Goal: Task Accomplishment & Management: Use online tool/utility

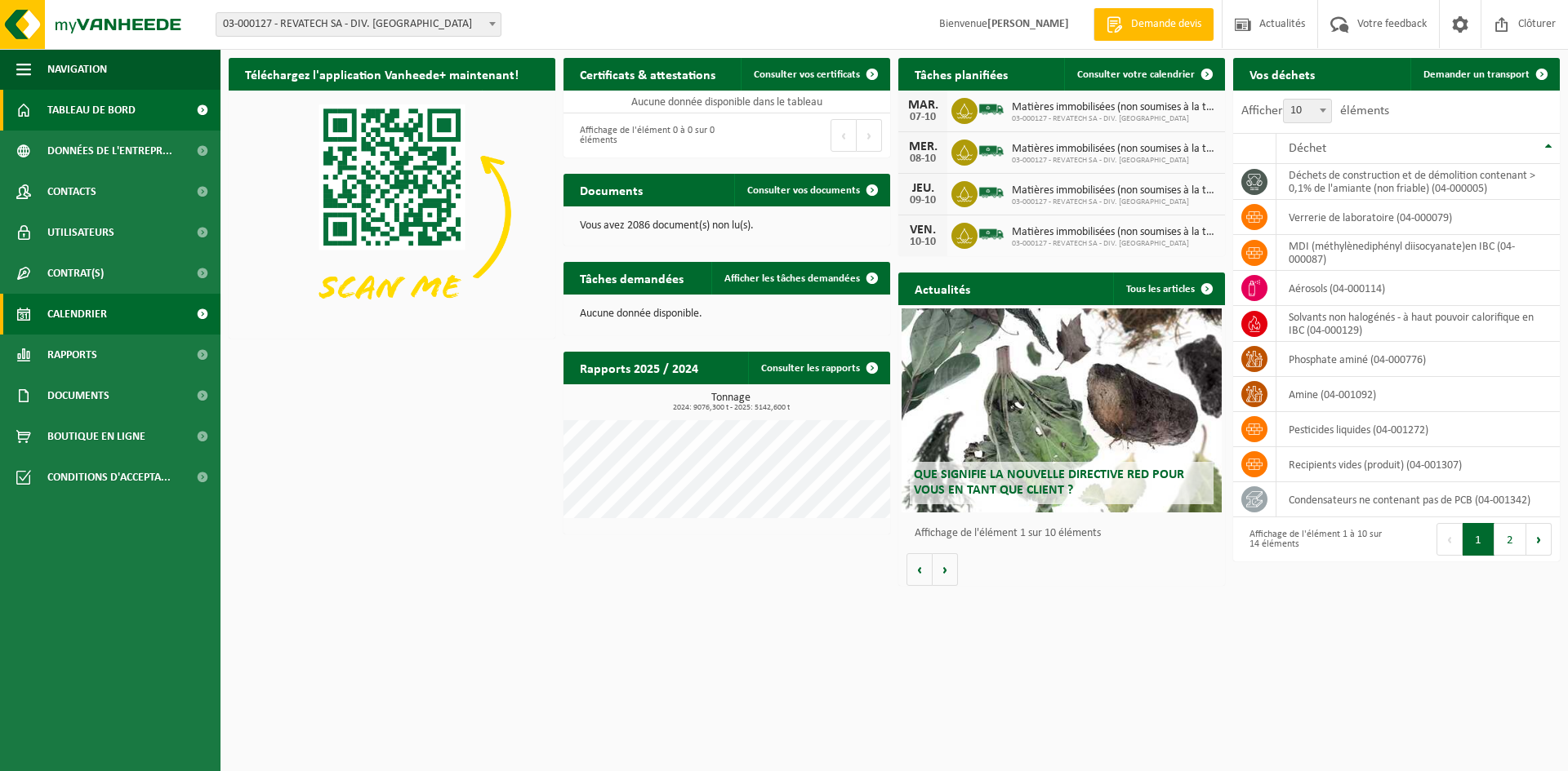
click at [115, 313] on link "Calendrier" at bounding box center [110, 314] width 221 height 40
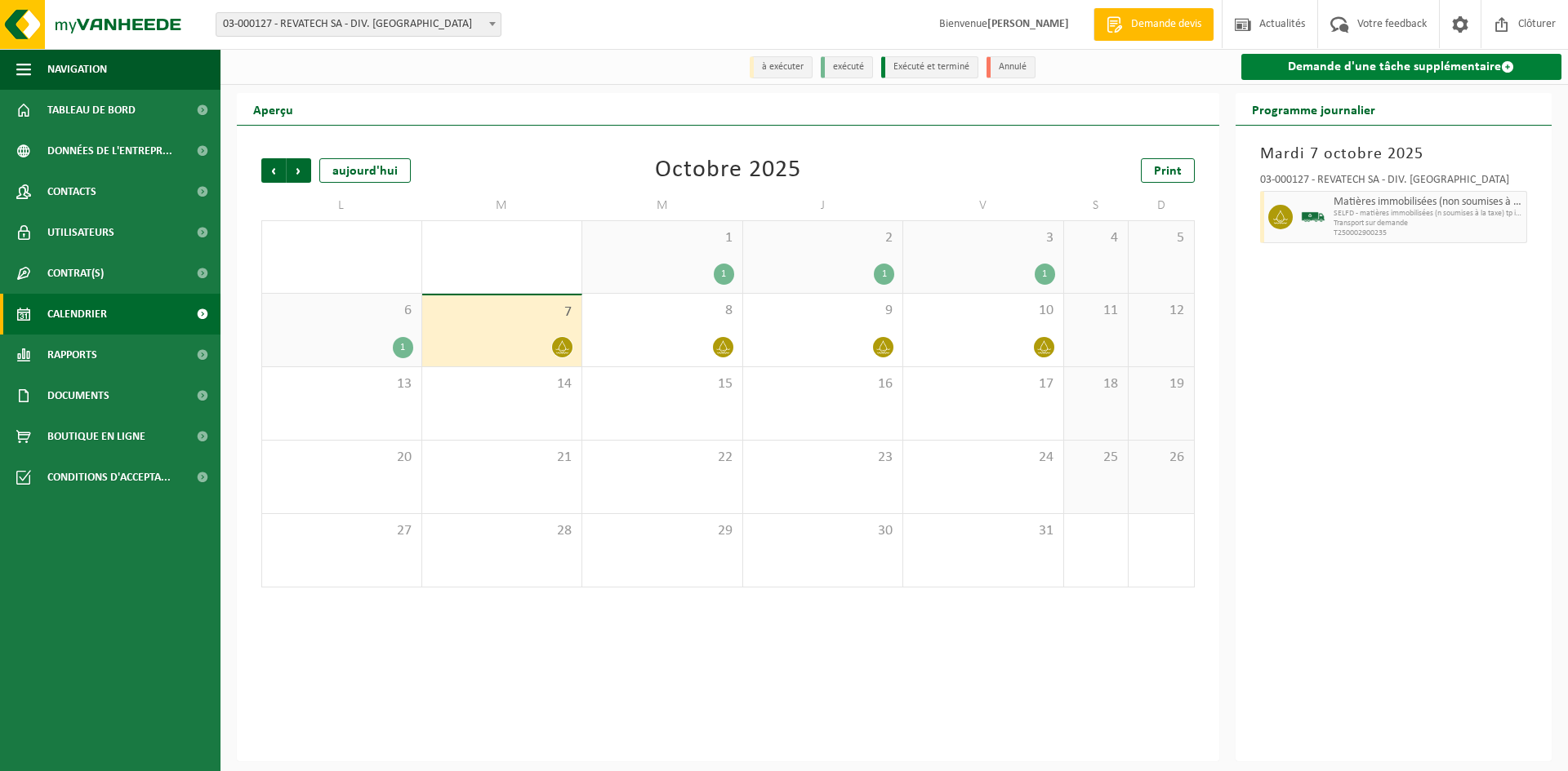
click at [1318, 67] on link "Demande d'une tâche supplémentaire" at bounding box center [1401, 67] width 321 height 26
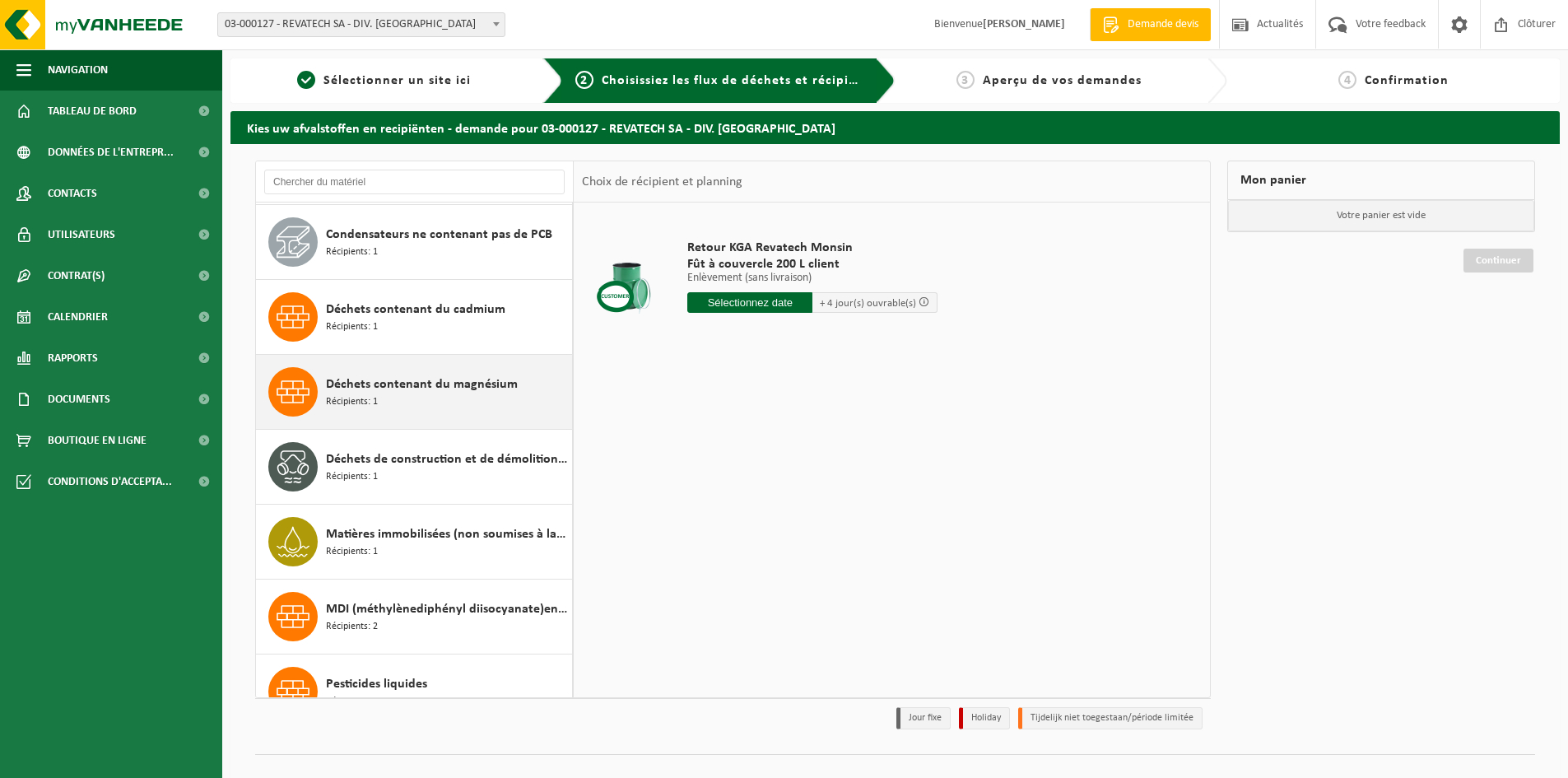
scroll to position [165, 0]
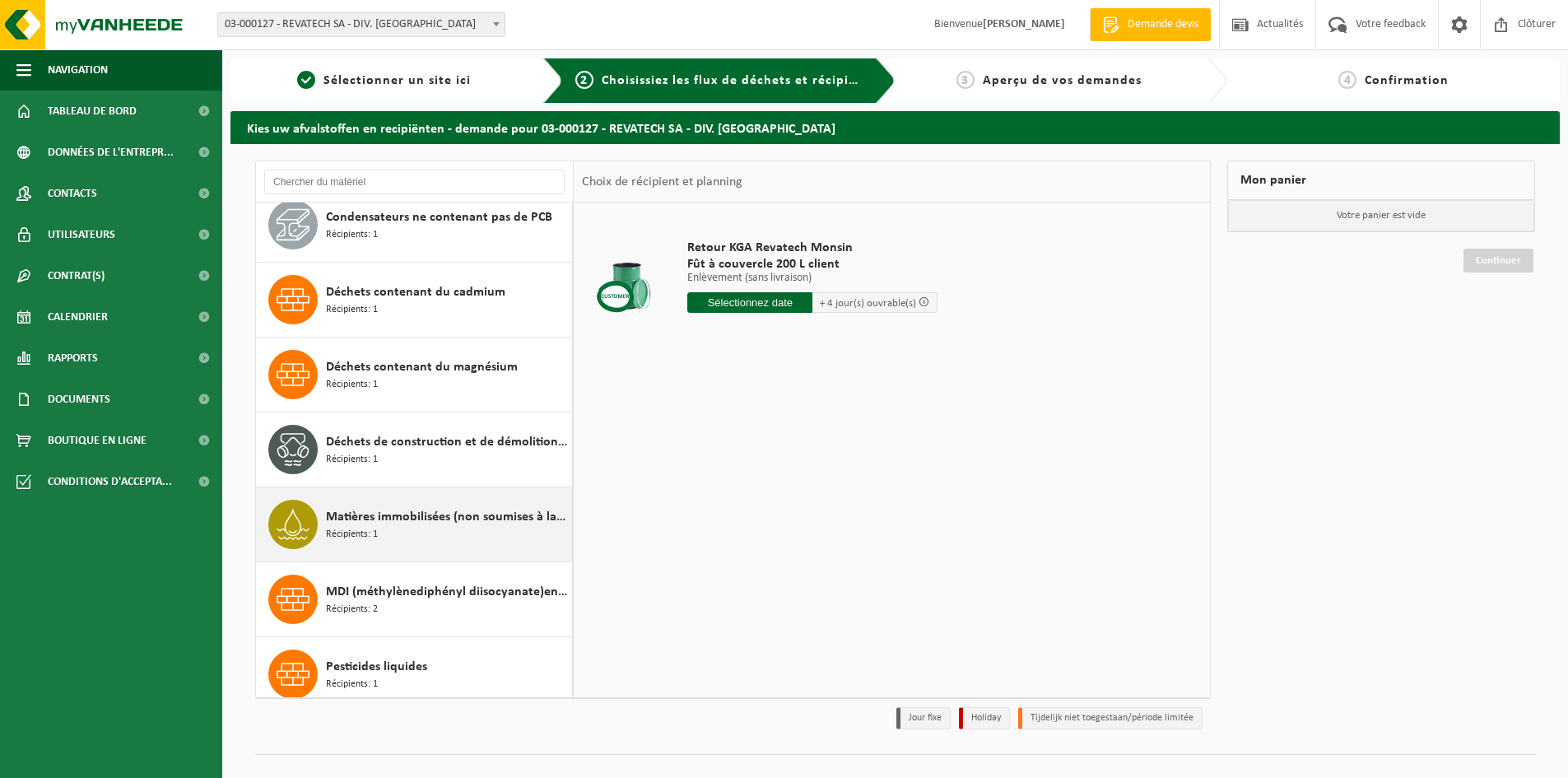
click at [465, 522] on span "Matières immobilisées (non soumises à la taxe)" at bounding box center [447, 517] width 242 height 20
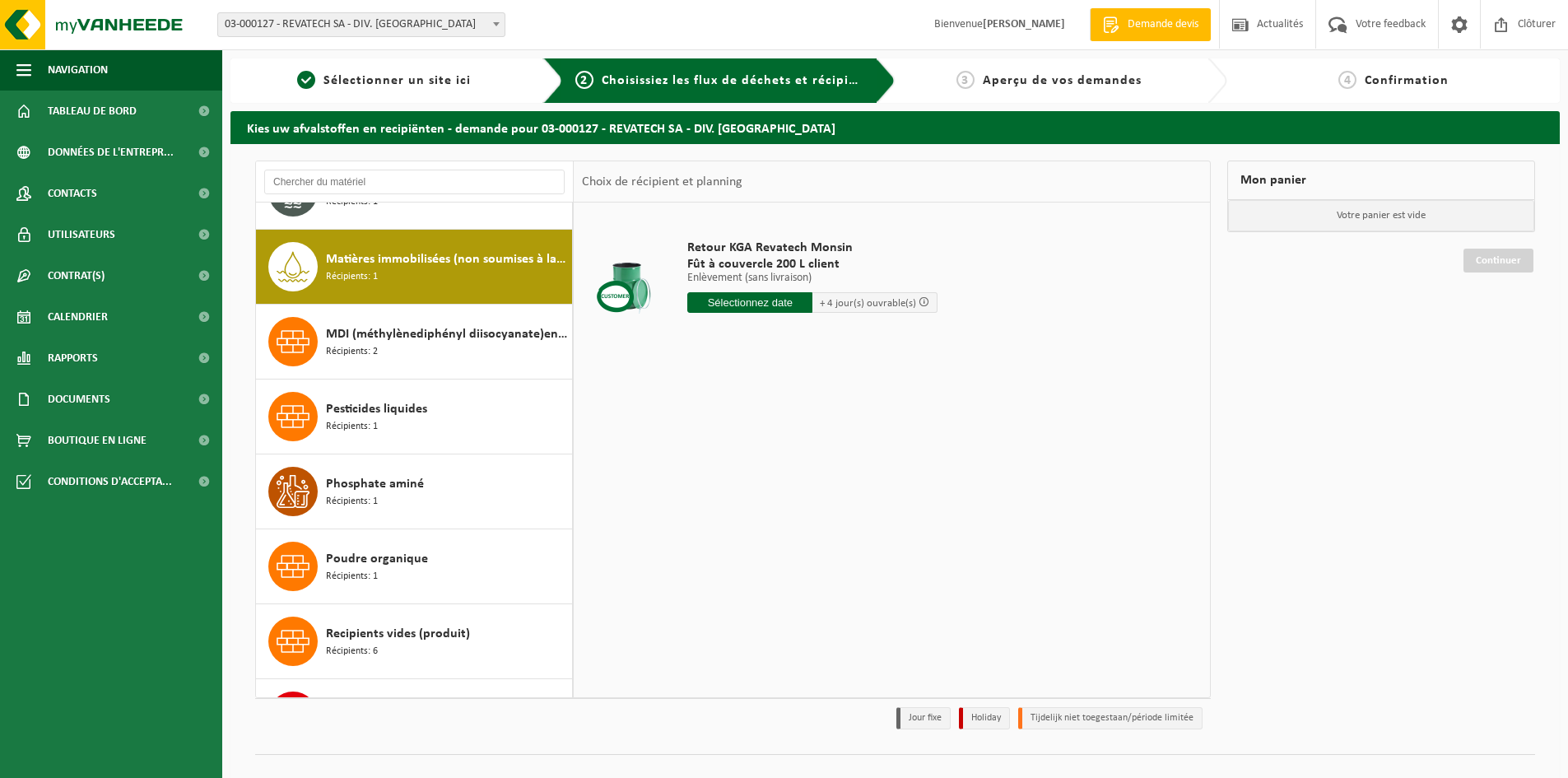
scroll to position [450, 0]
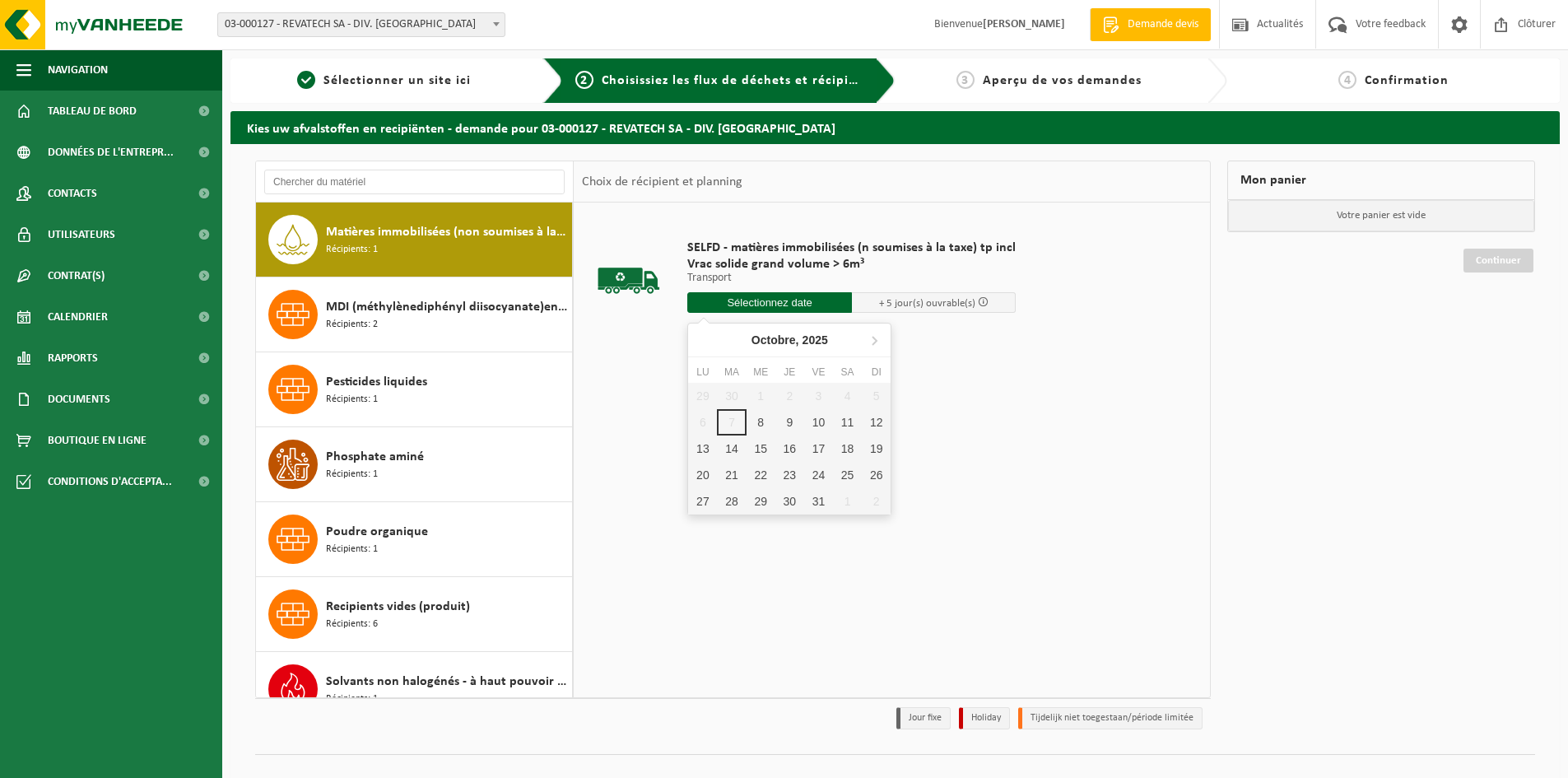
click at [819, 299] on input "text" at bounding box center [770, 303] width 165 height 20
click at [699, 449] on div "13" at bounding box center [703, 448] width 29 height 26
type input "à partir de 2025-10-13"
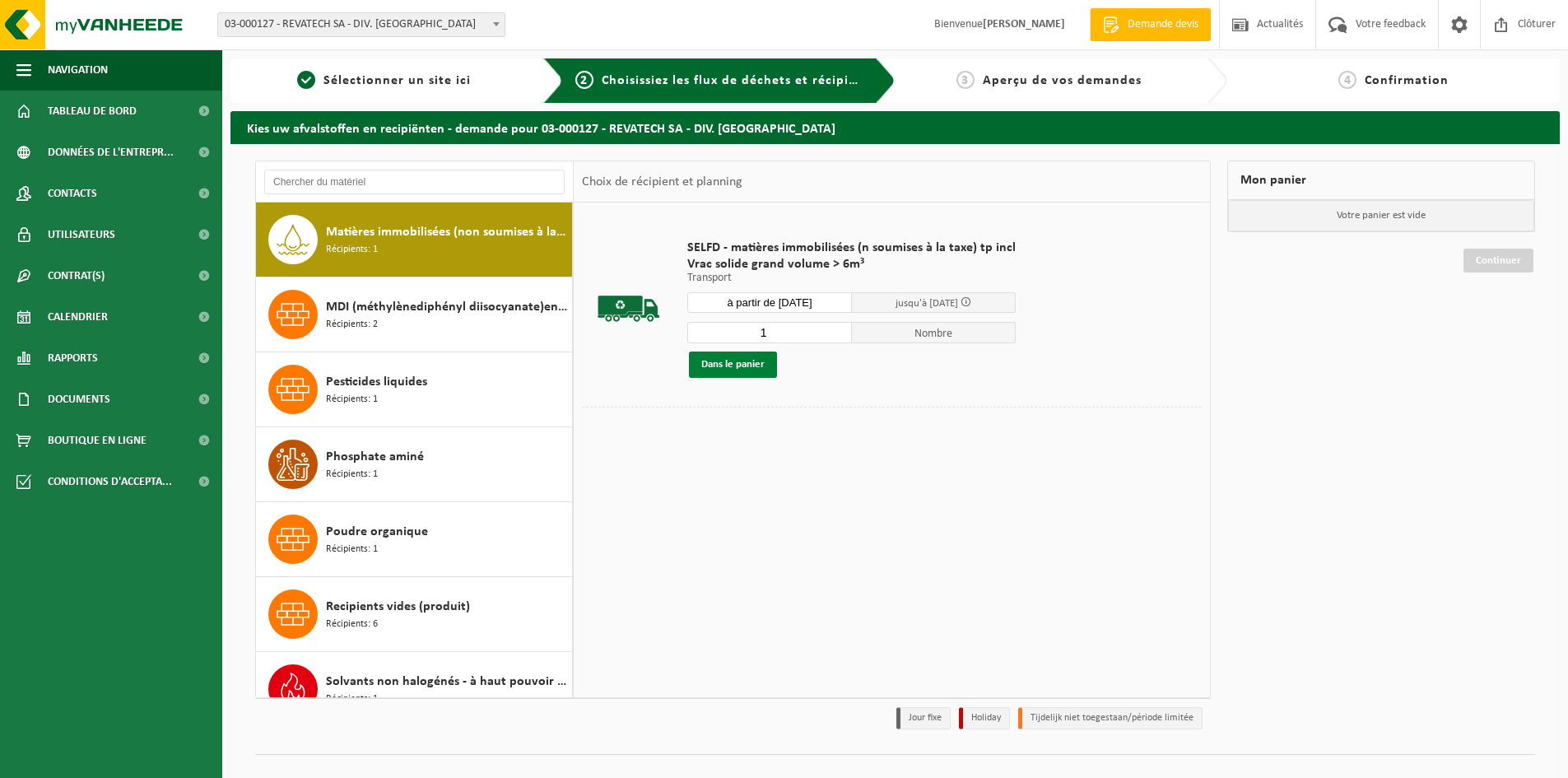
click at [751, 361] on button "Dans le panier" at bounding box center [733, 365] width 88 height 26
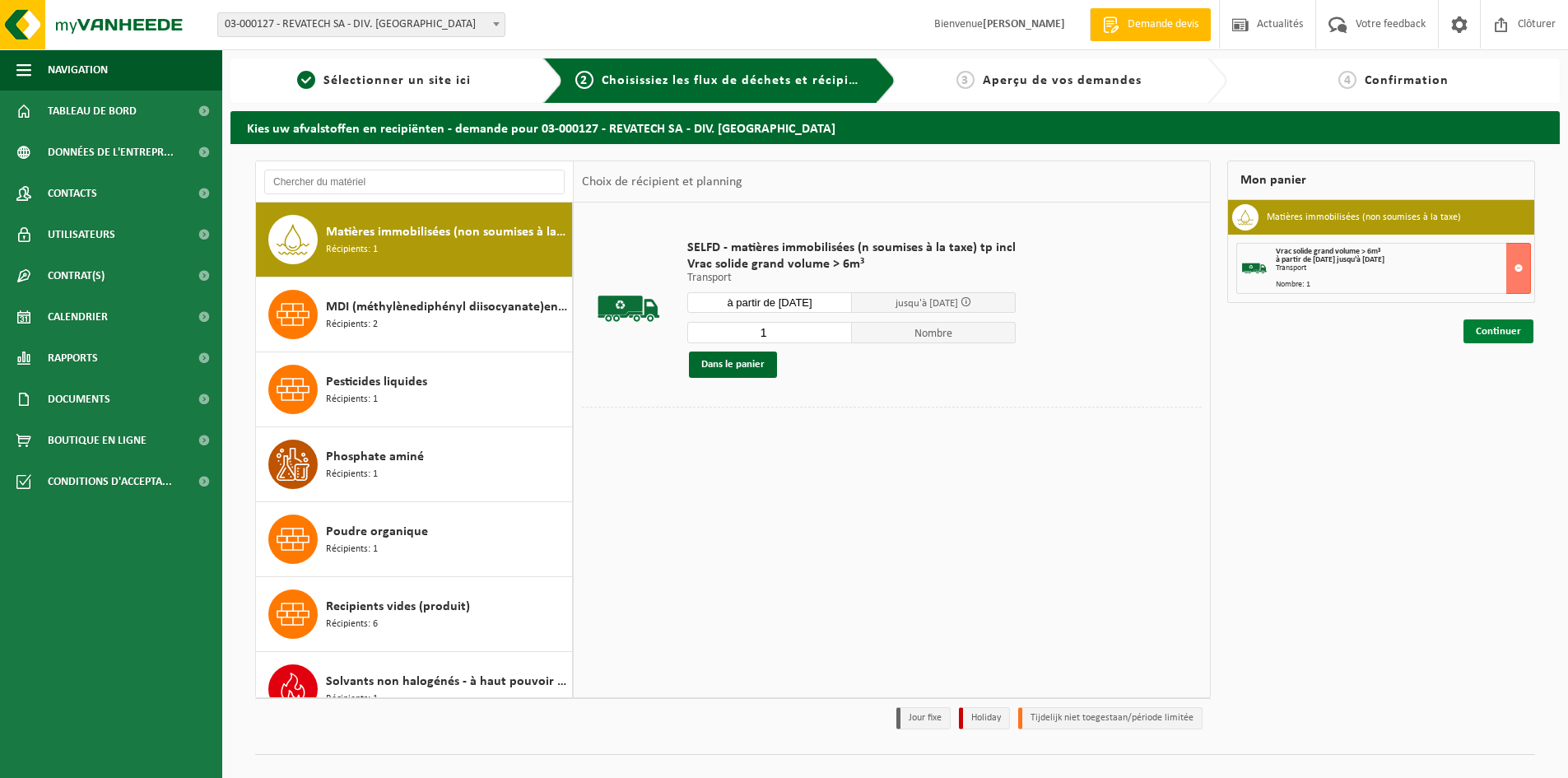
click at [1492, 328] on link "Continuer" at bounding box center [1498, 332] width 70 height 24
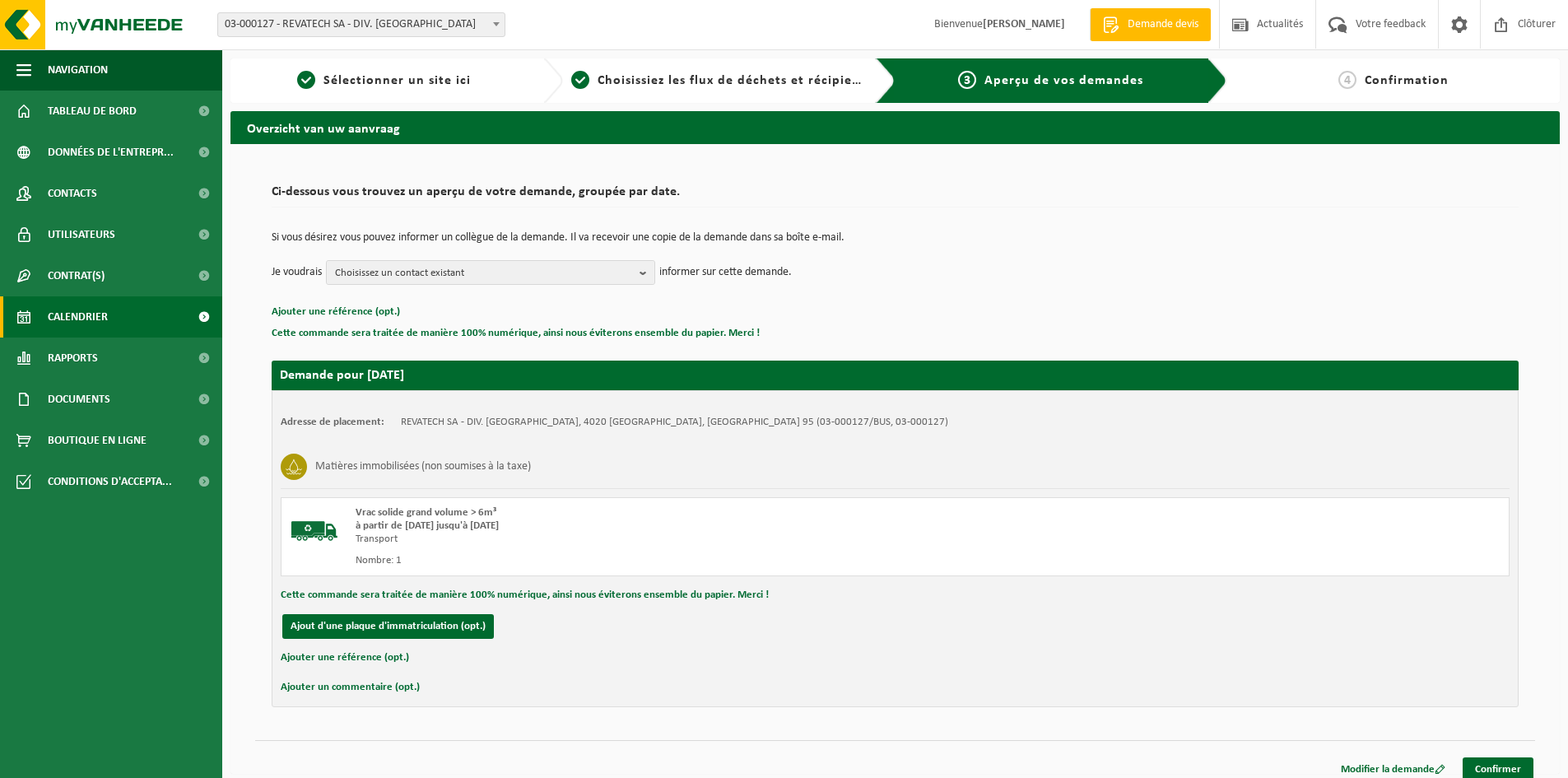
click at [89, 314] on span "Calendrier" at bounding box center [77, 317] width 60 height 41
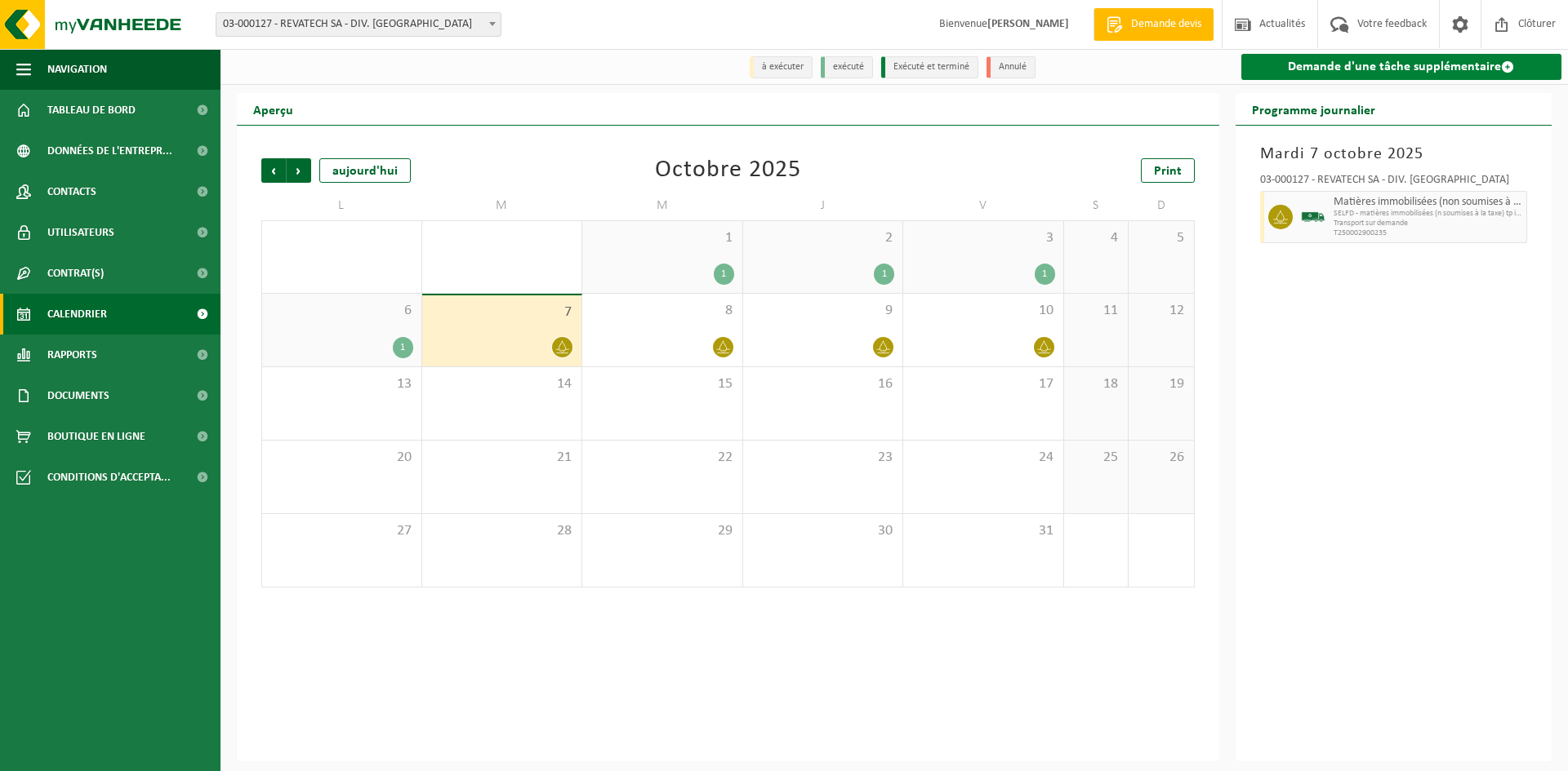
click at [1366, 63] on link "Demande d'une tâche supplémentaire" at bounding box center [1401, 67] width 321 height 26
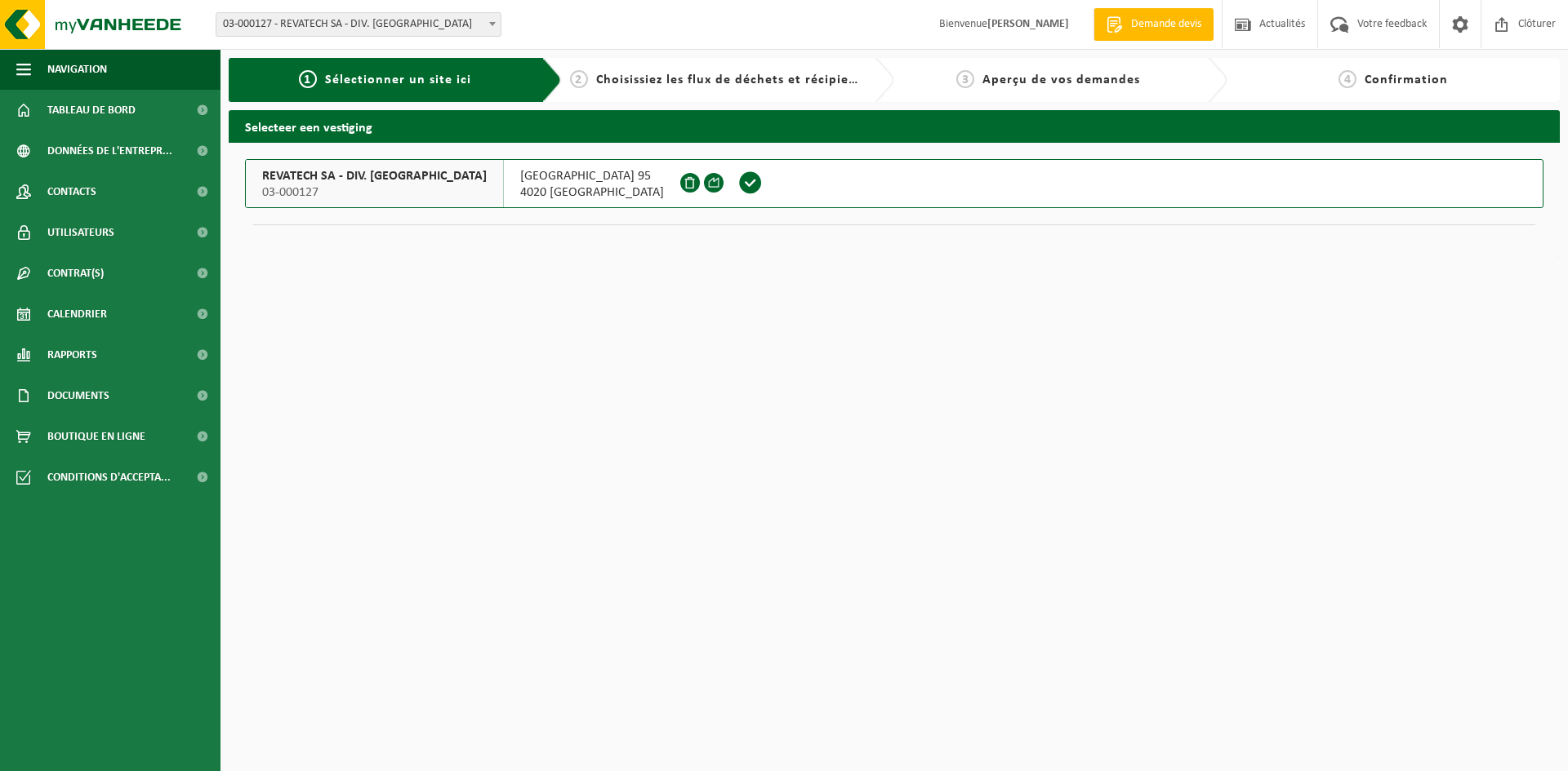
click at [738, 178] on span at bounding box center [750, 182] width 24 height 24
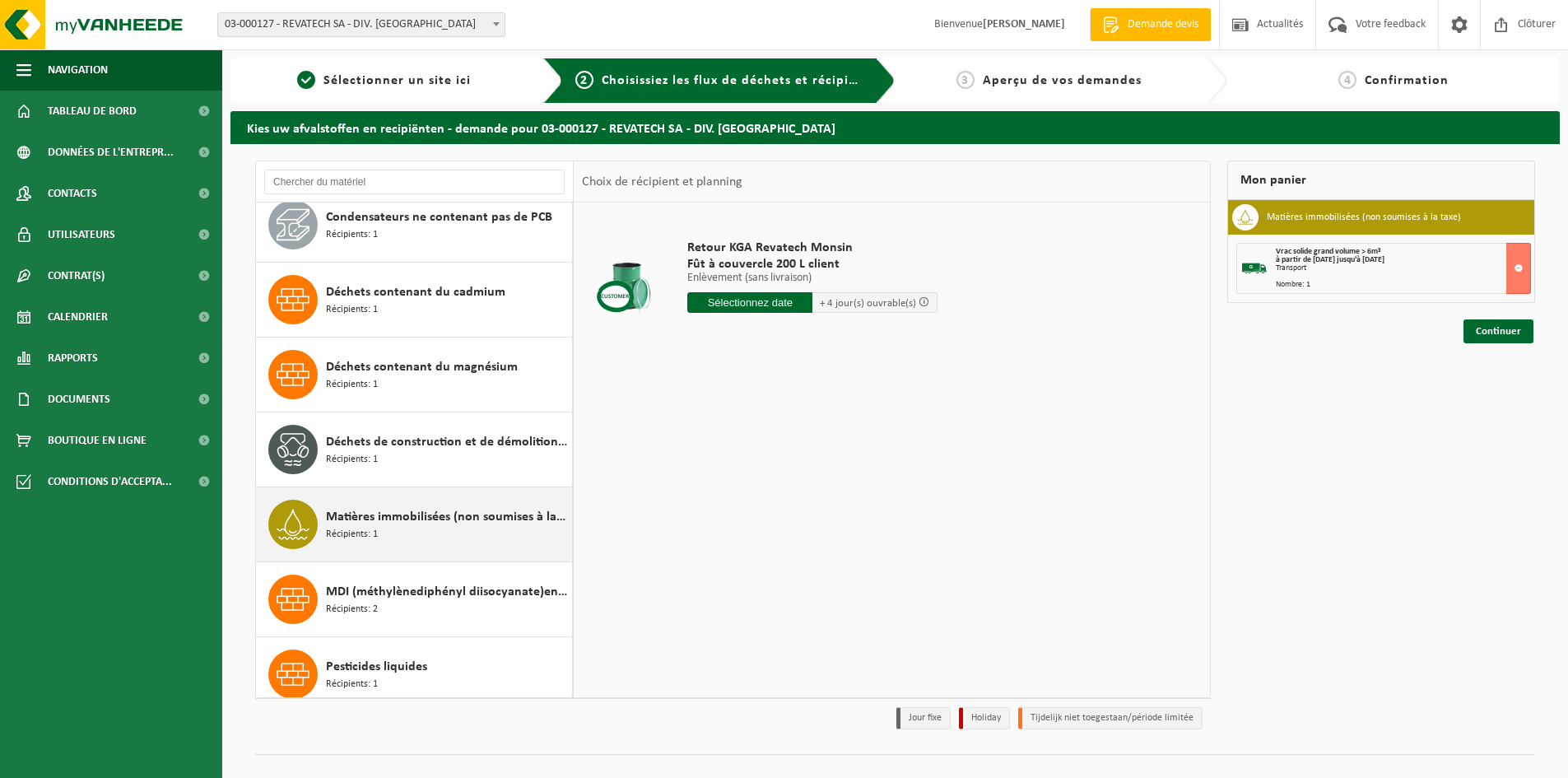
click at [437, 522] on span "Matières immobilisées (non soumises à la taxe)" at bounding box center [447, 517] width 242 height 20
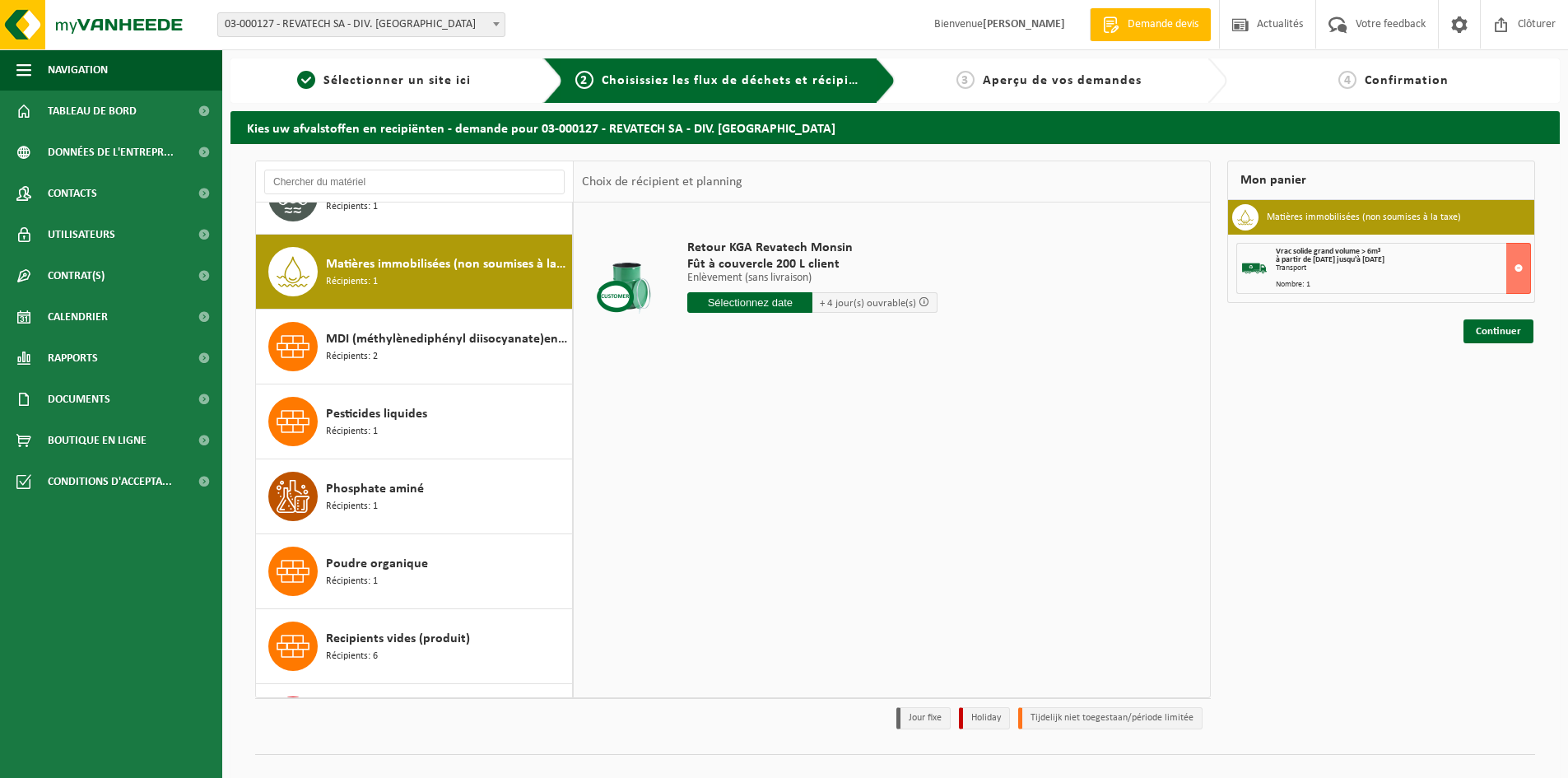
scroll to position [450, 0]
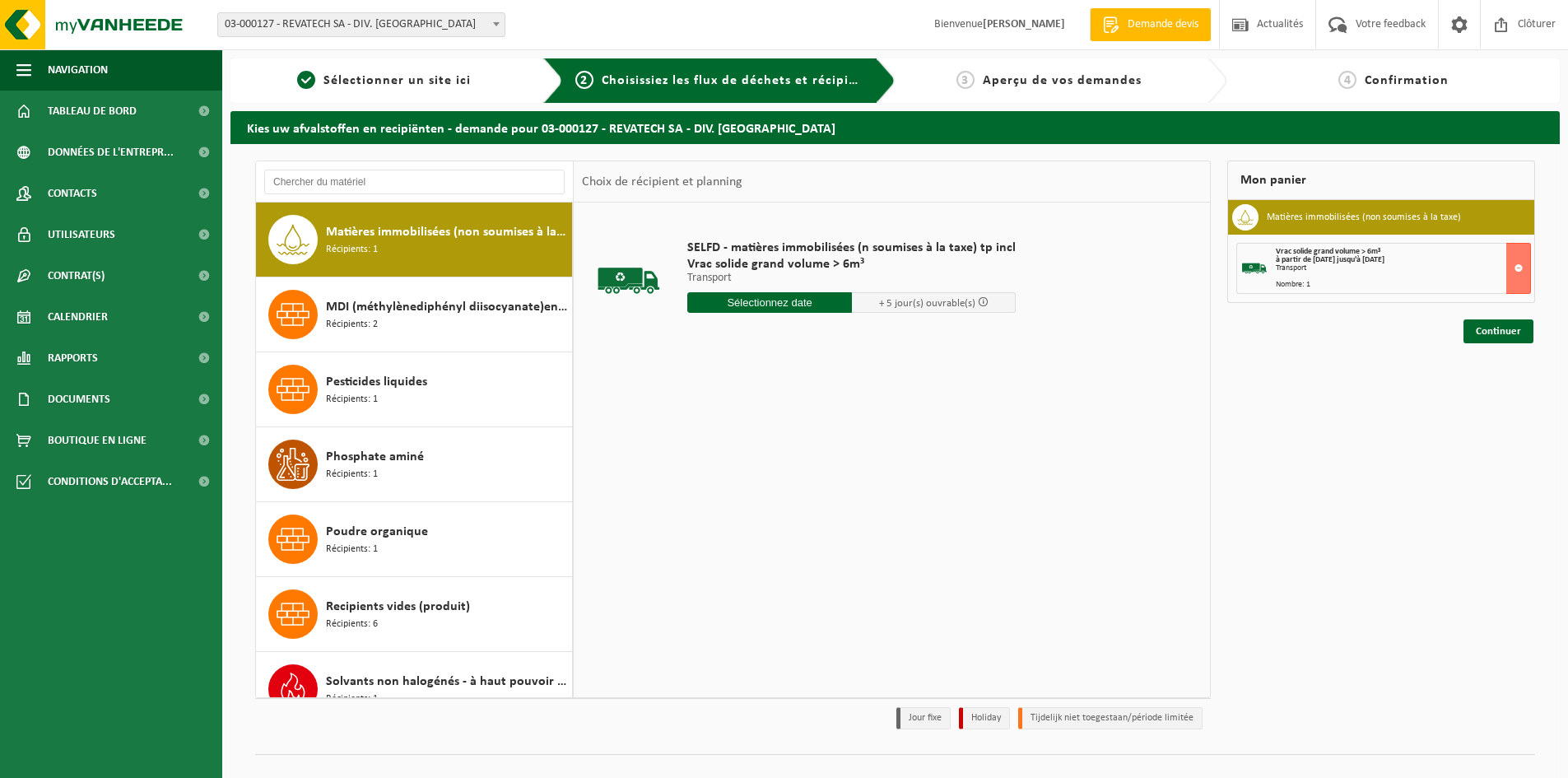
click at [801, 303] on input "text" at bounding box center [770, 303] width 165 height 20
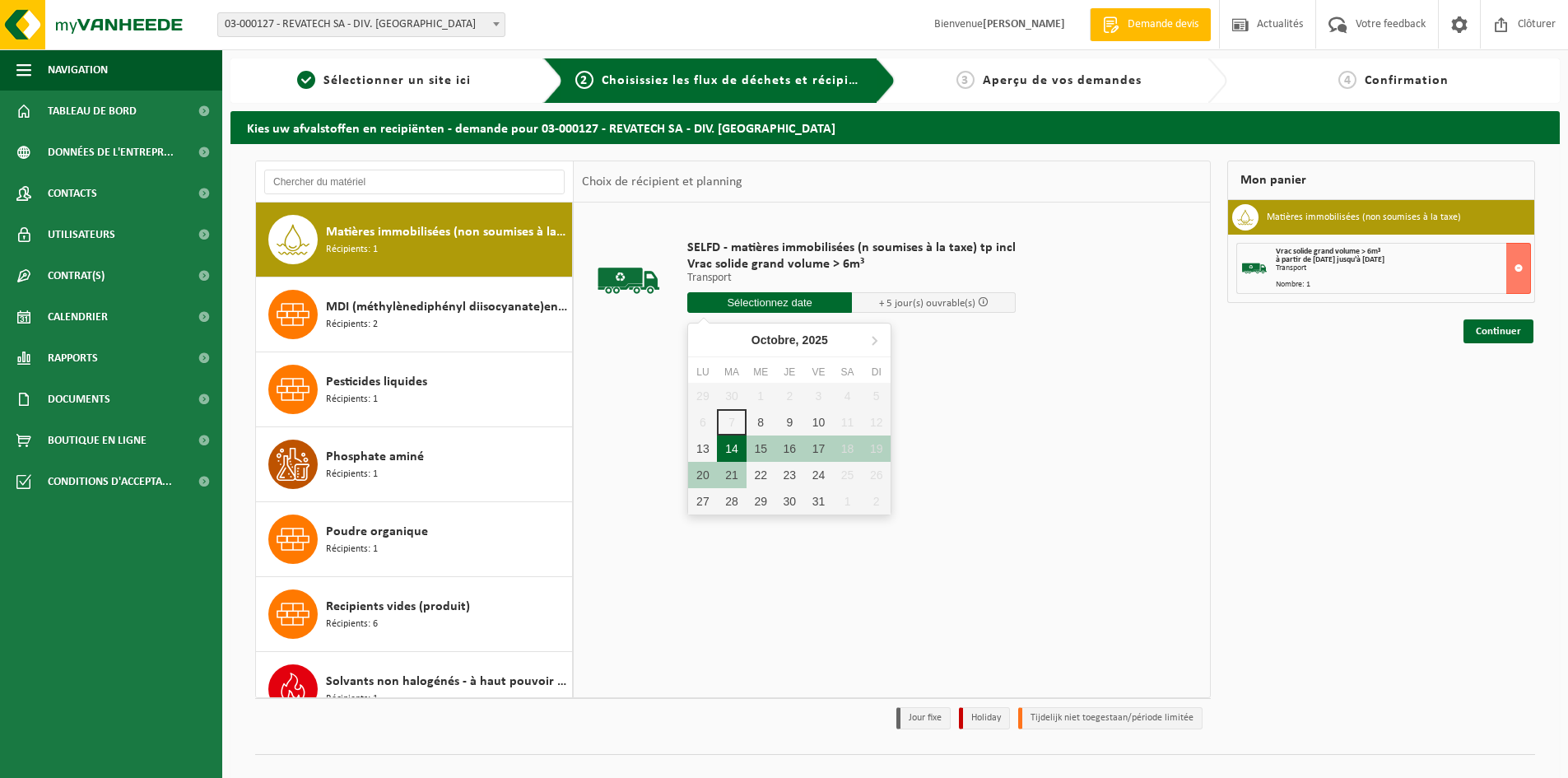
click at [734, 445] on div "14" at bounding box center [732, 448] width 29 height 26
type input "à partir de 2025-10-14"
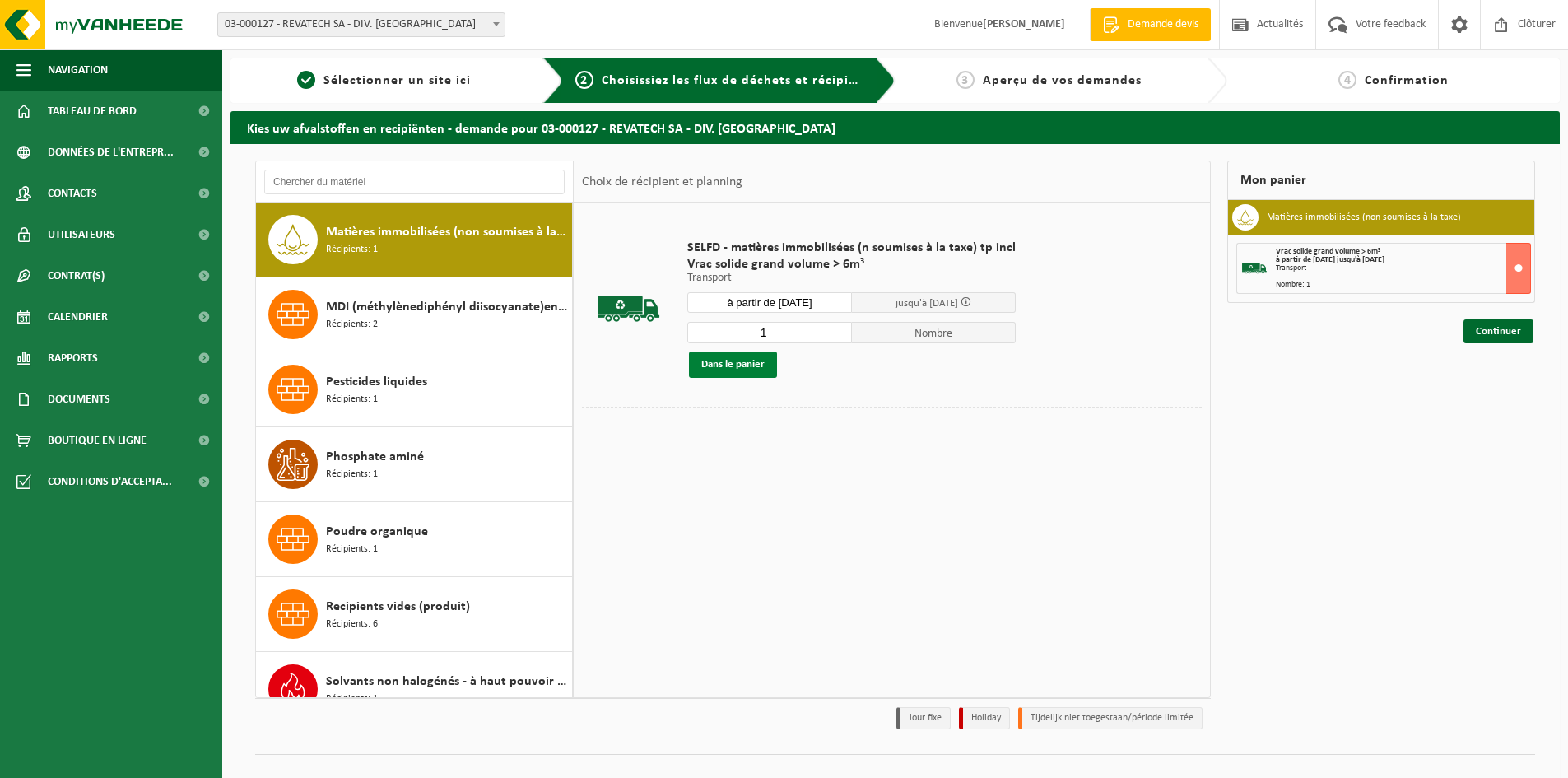
click at [758, 366] on button "Dans le panier" at bounding box center [733, 365] width 88 height 26
click at [1488, 385] on link "Continuer" at bounding box center [1498, 391] width 70 height 24
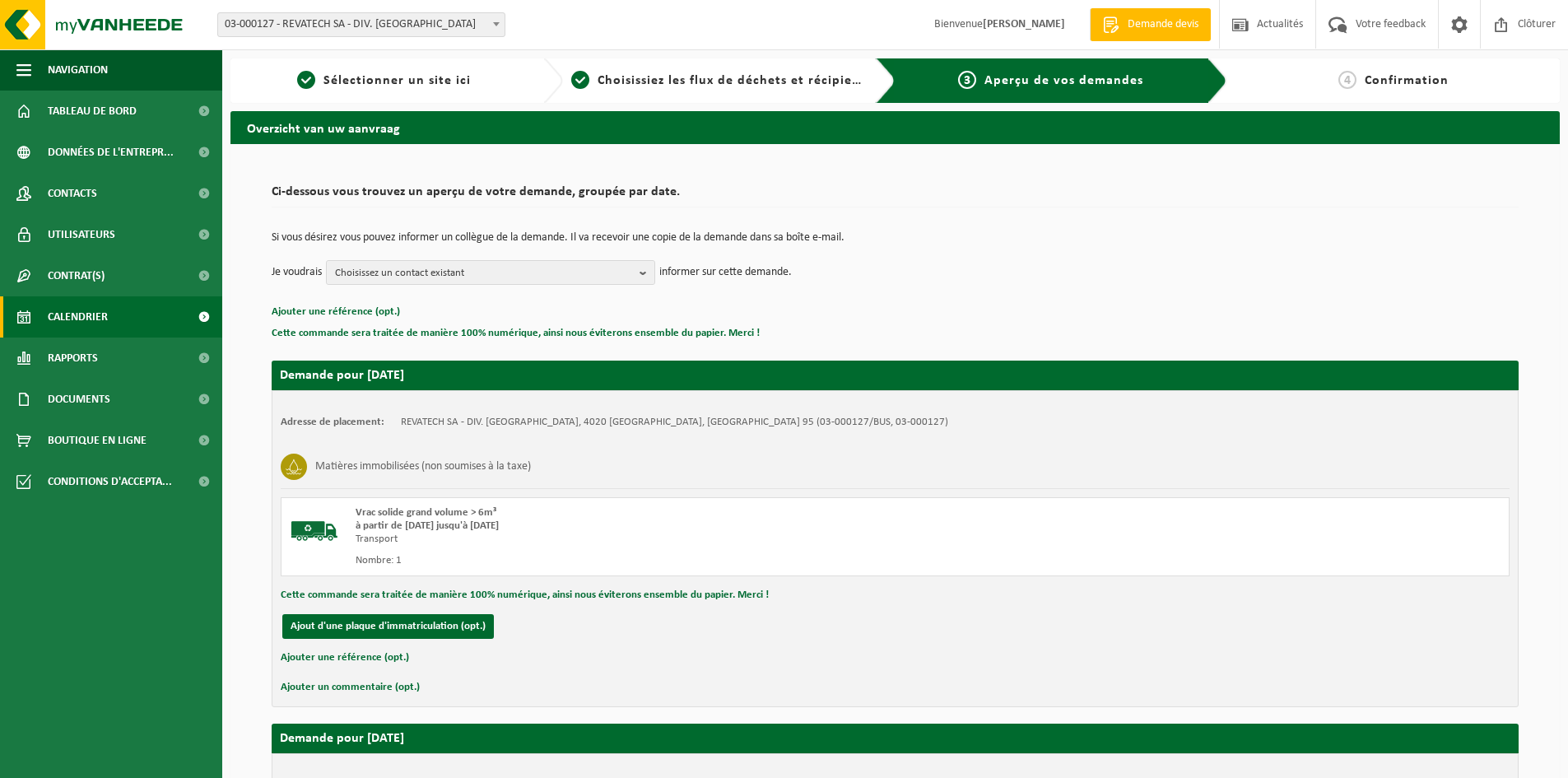
click at [97, 313] on span "Calendrier" at bounding box center [77, 317] width 60 height 41
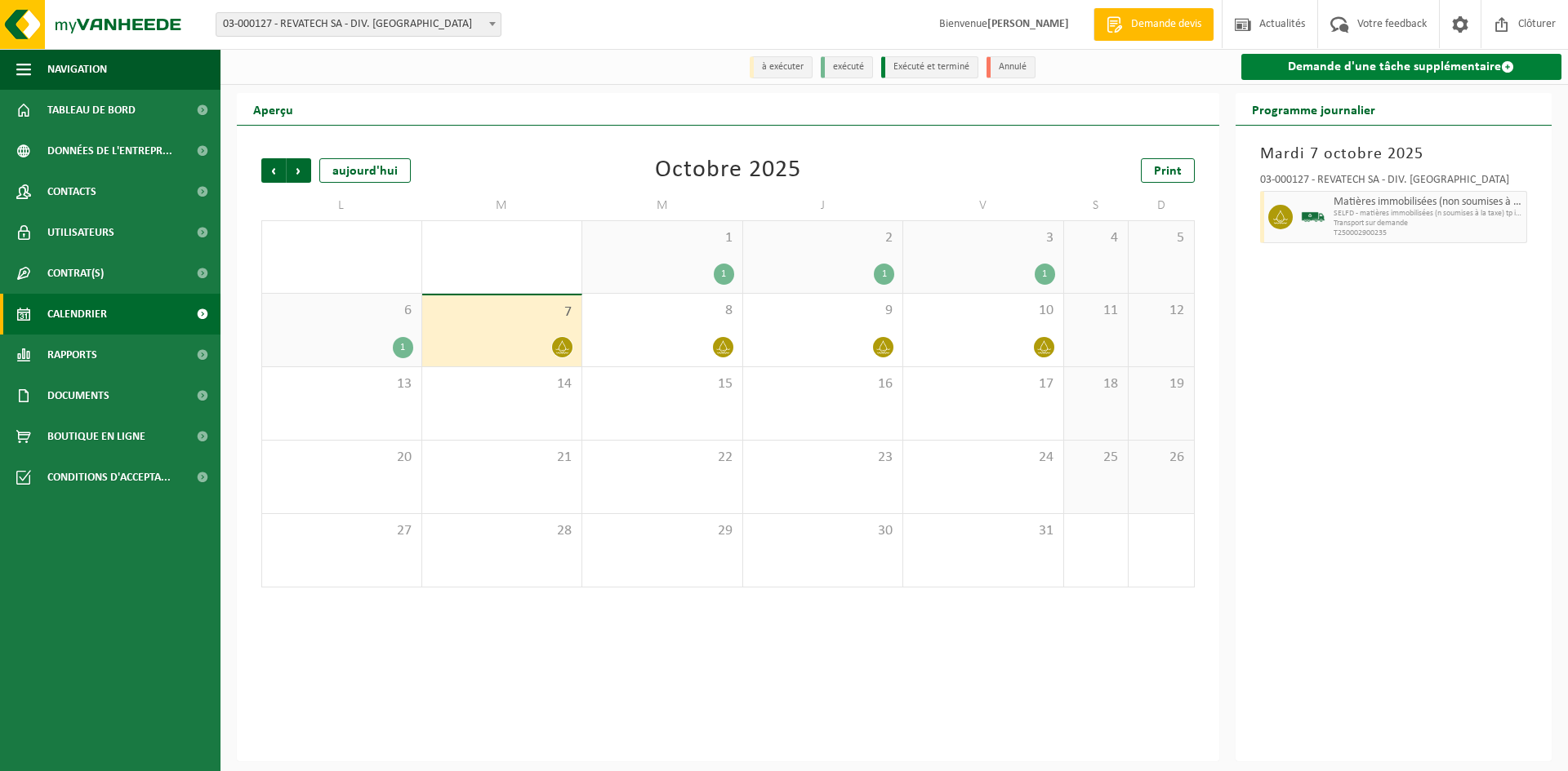
click at [1318, 67] on link "Demande d'une tâche supplémentaire" at bounding box center [1401, 67] width 321 height 26
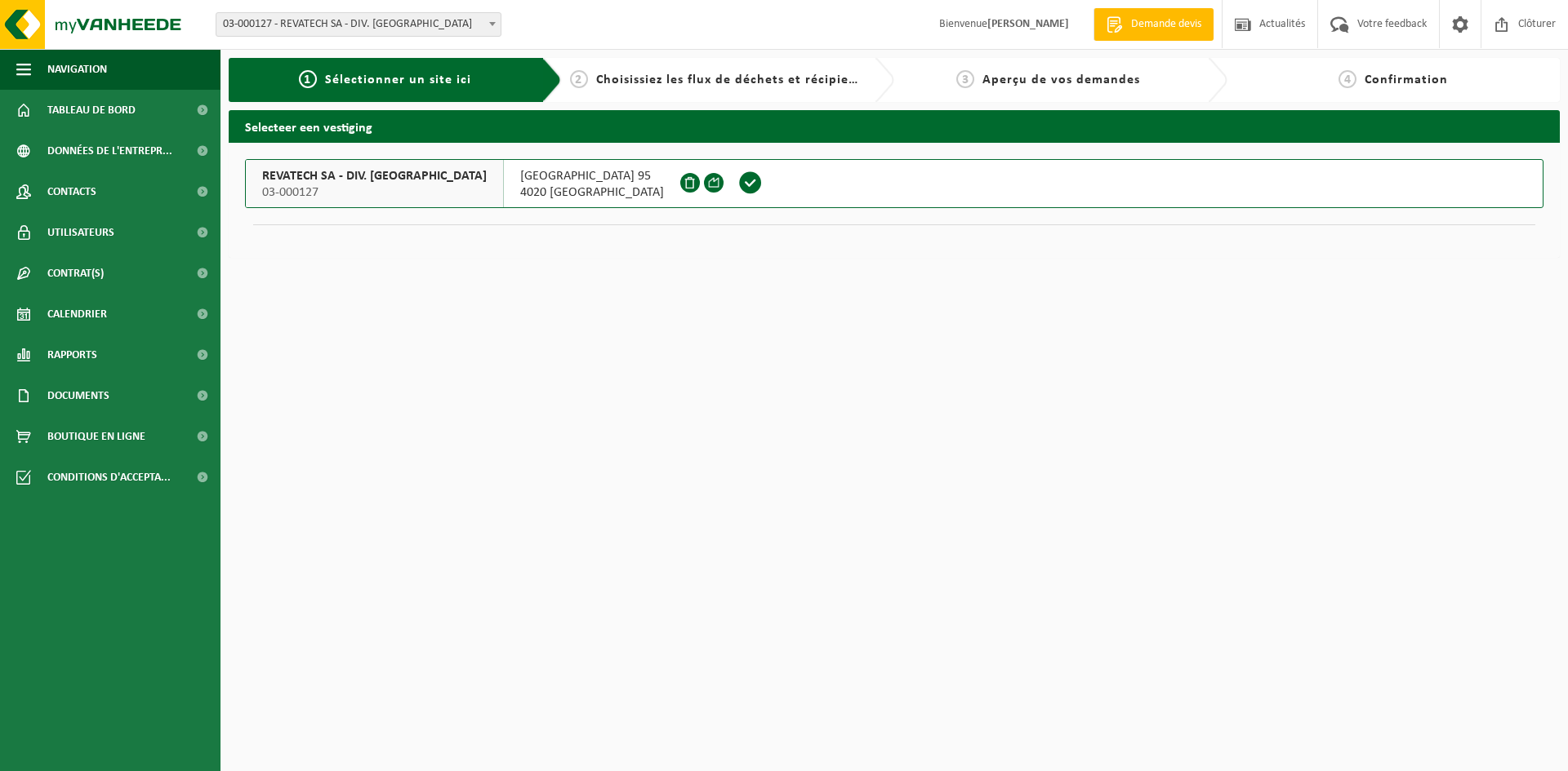
click at [738, 180] on span at bounding box center [750, 182] width 24 height 24
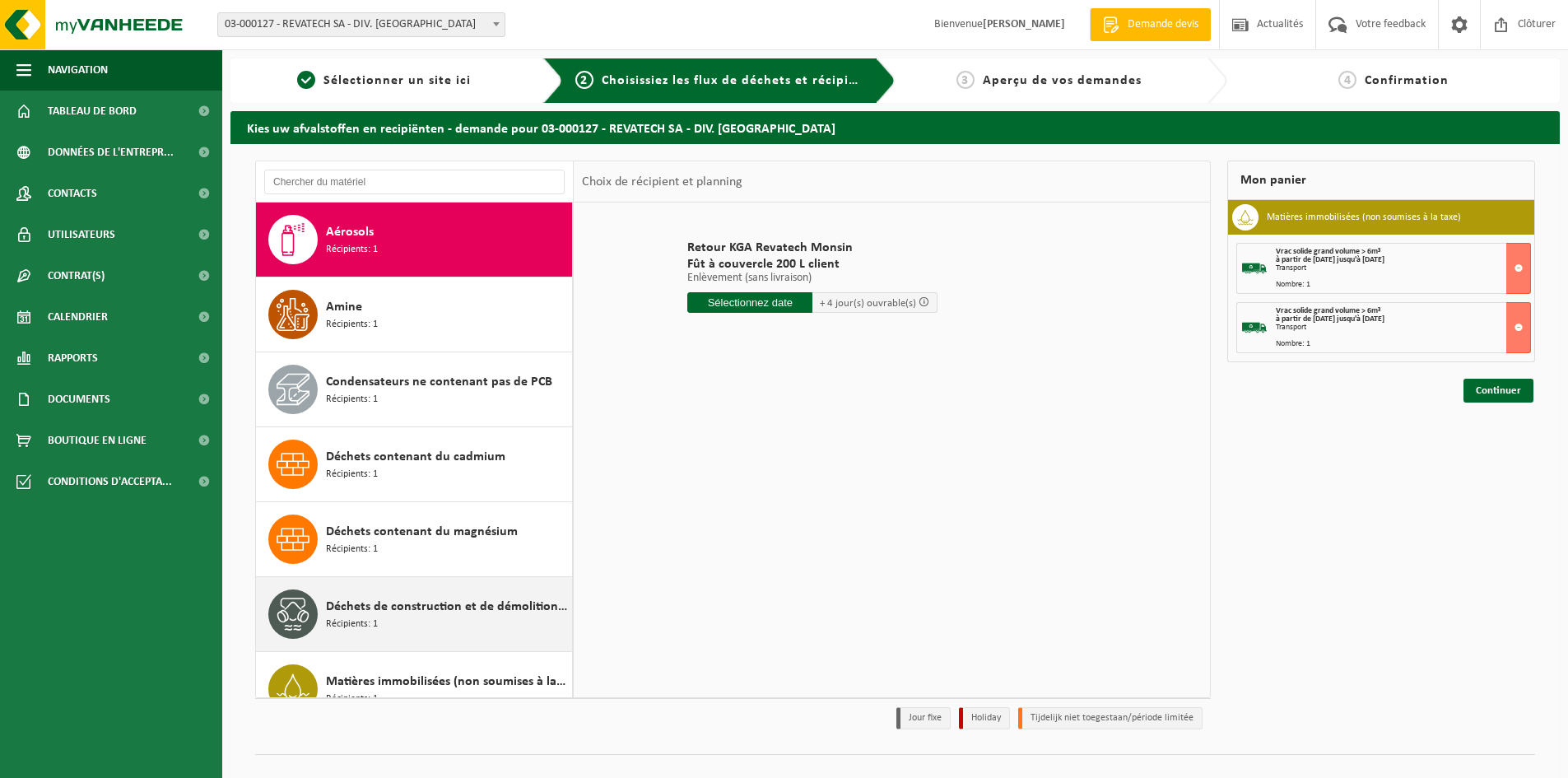
scroll to position [82, 0]
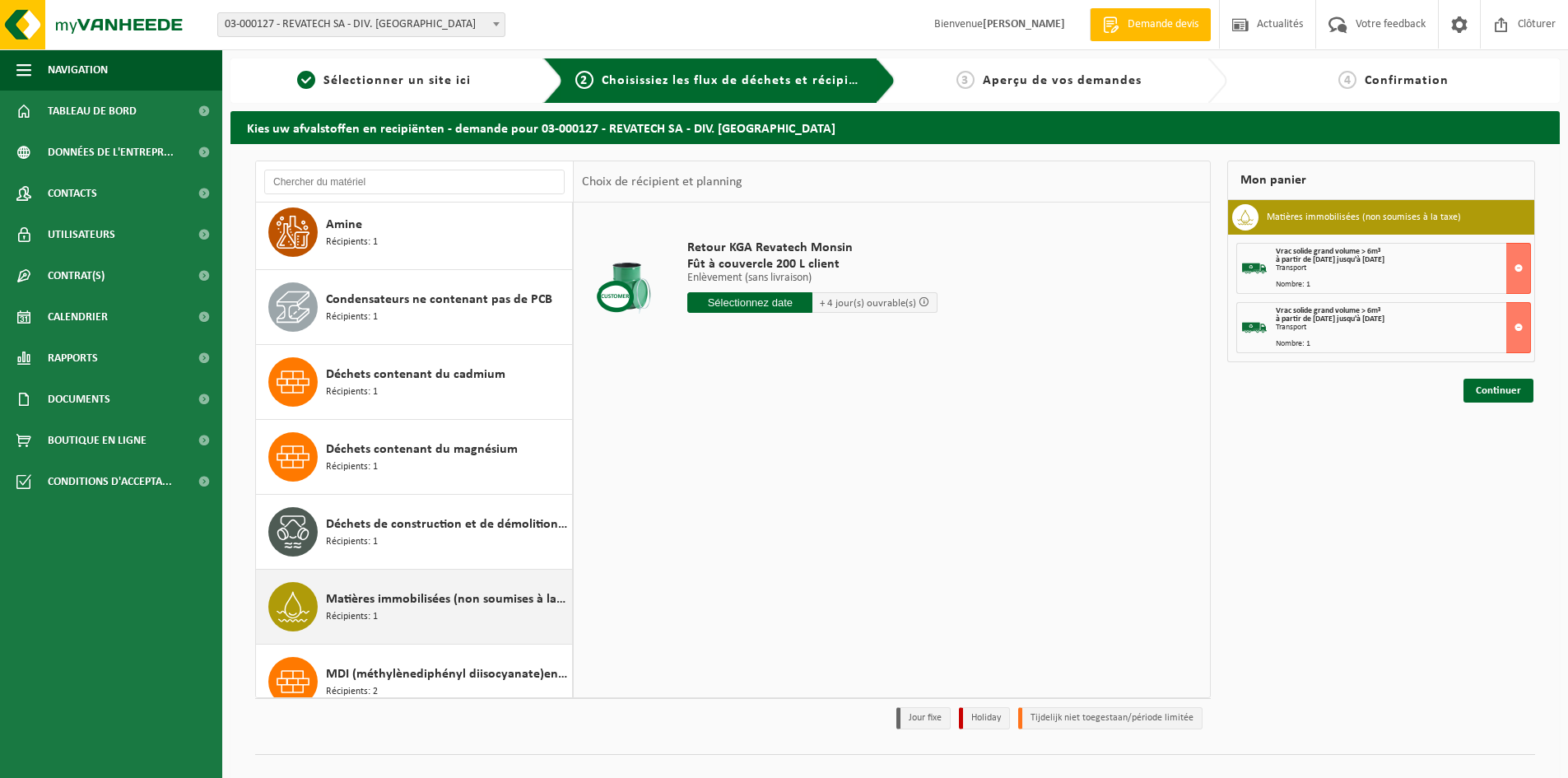
click at [429, 607] on span "Matières immobilisées (non soumises à la taxe)" at bounding box center [447, 599] width 242 height 20
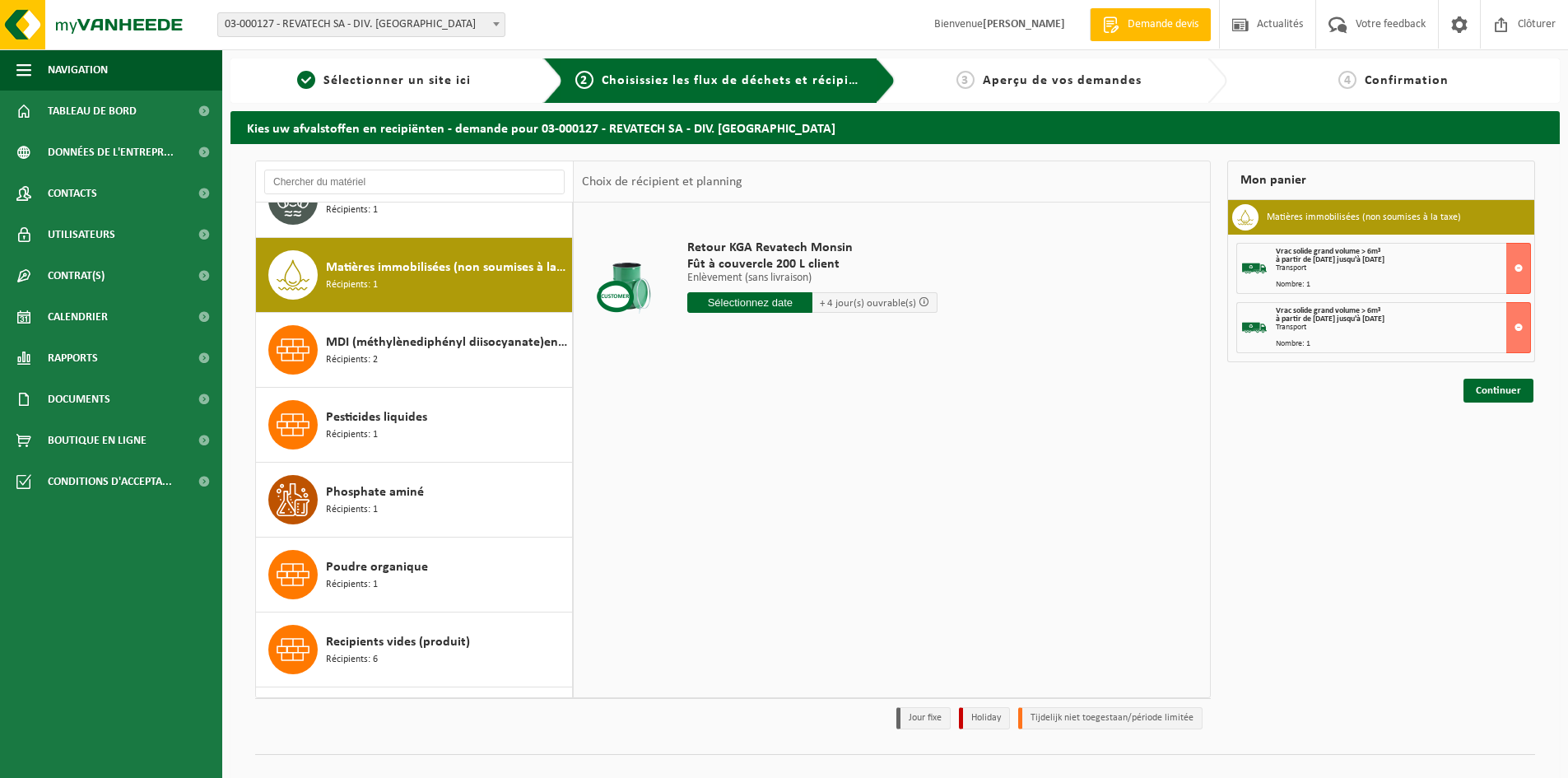
scroll to position [450, 0]
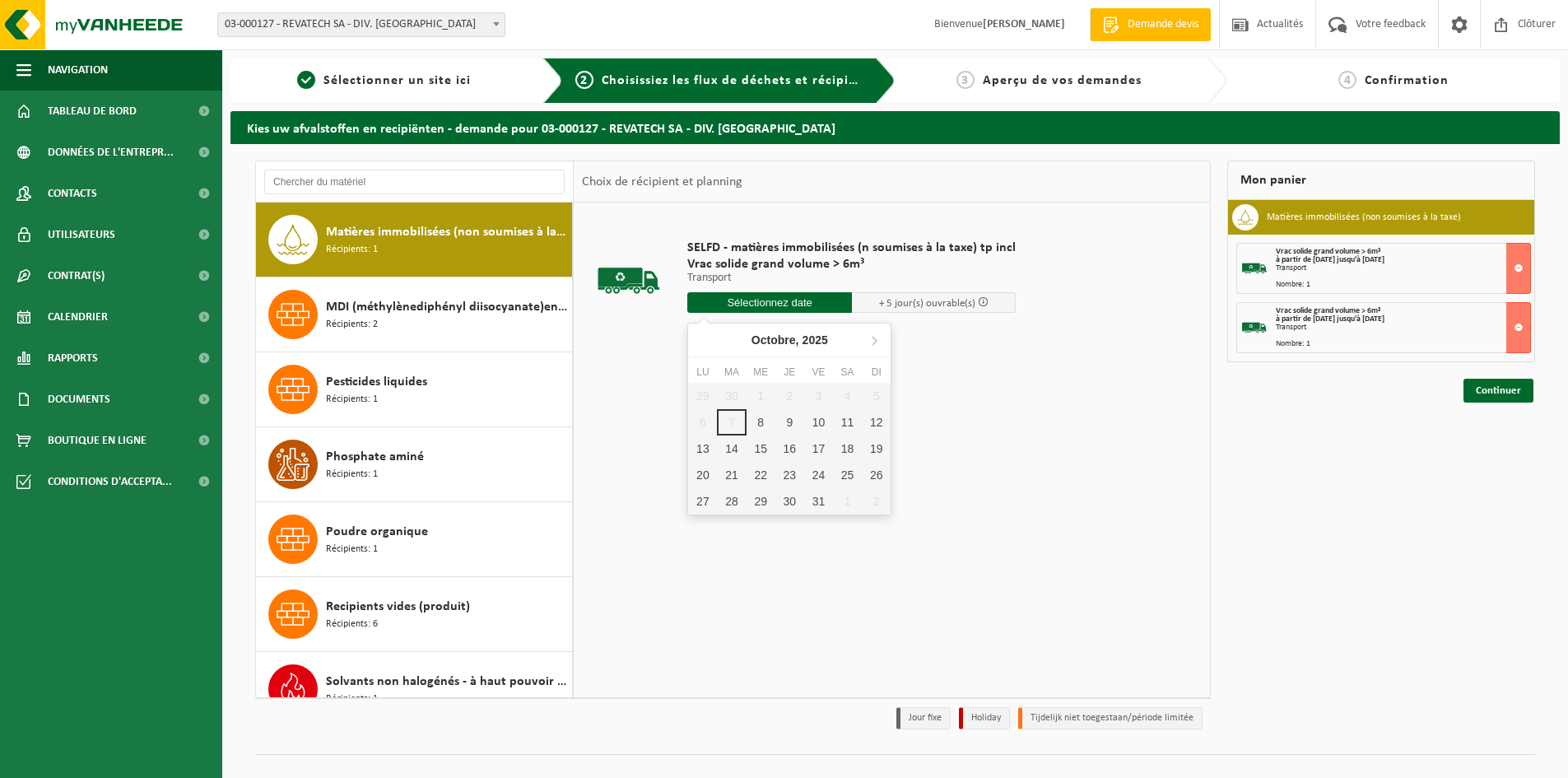
click at [819, 303] on input "text" at bounding box center [770, 303] width 165 height 20
click at [768, 445] on div "15" at bounding box center [761, 448] width 29 height 26
type input "à partir de 2025-10-15"
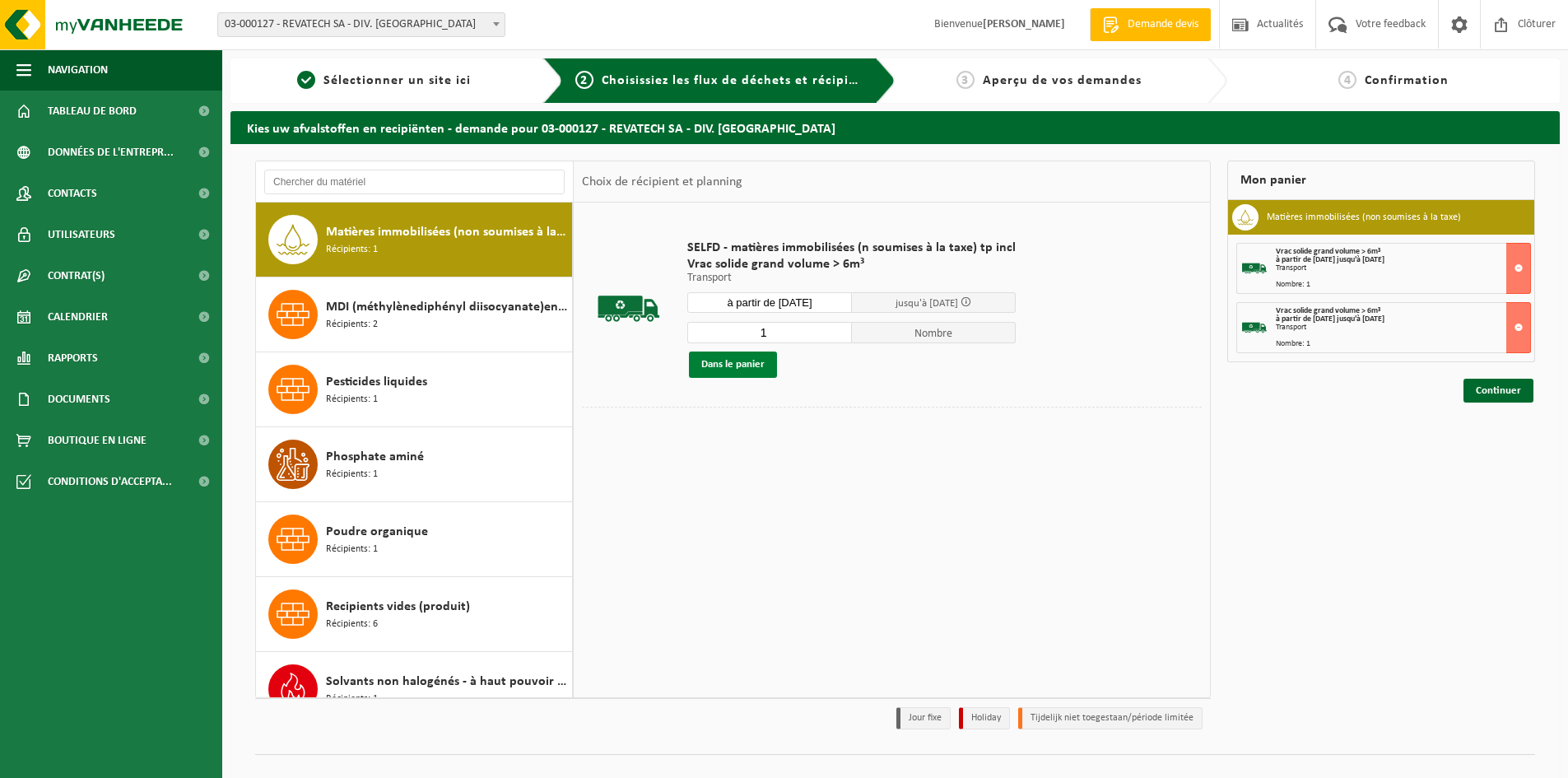
click at [740, 366] on button "Dans le panier" at bounding box center [733, 365] width 88 height 26
click at [1483, 447] on link "Continuer" at bounding box center [1498, 450] width 70 height 24
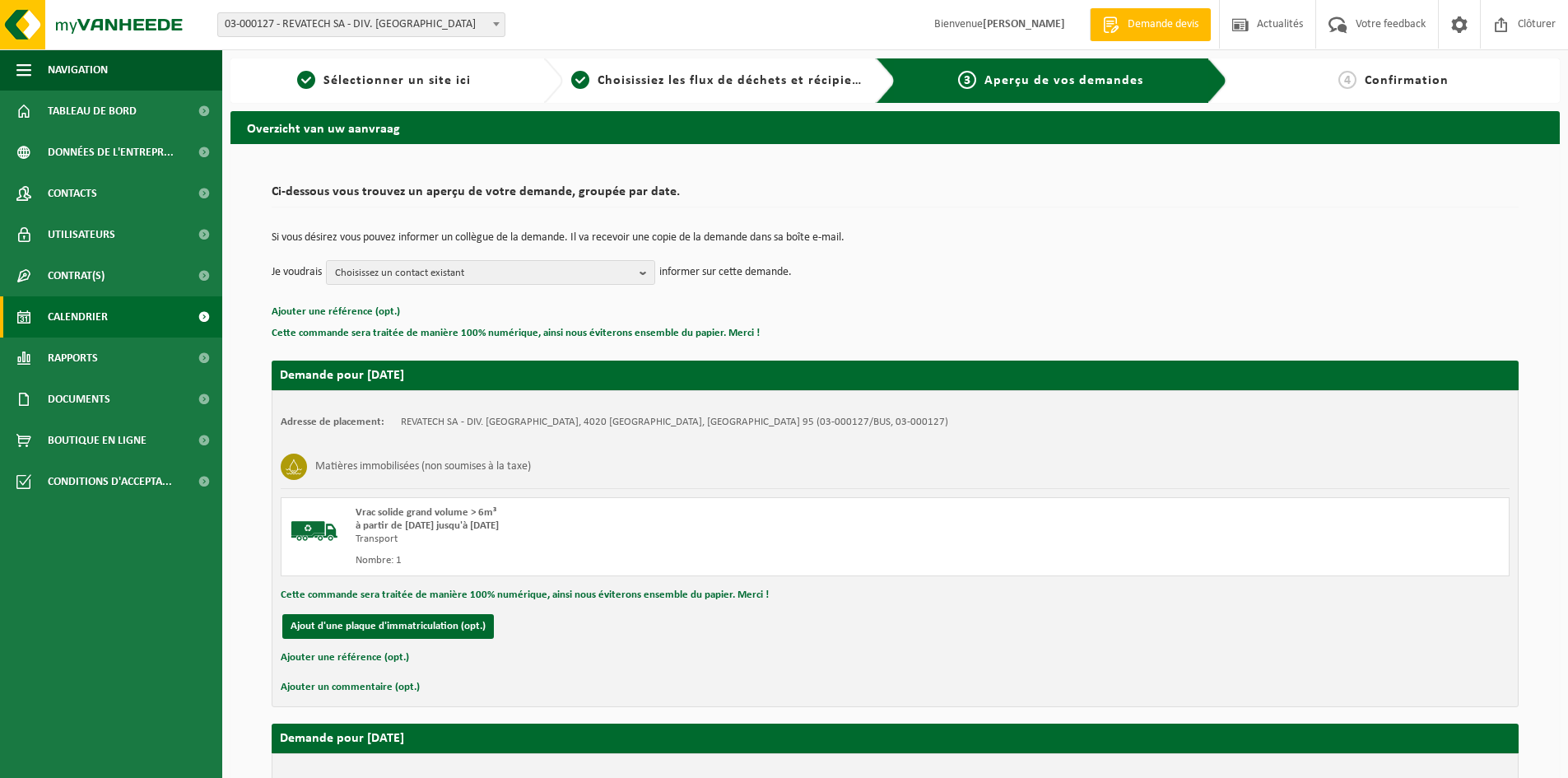
click at [105, 316] on span "Calendrier" at bounding box center [77, 317] width 60 height 41
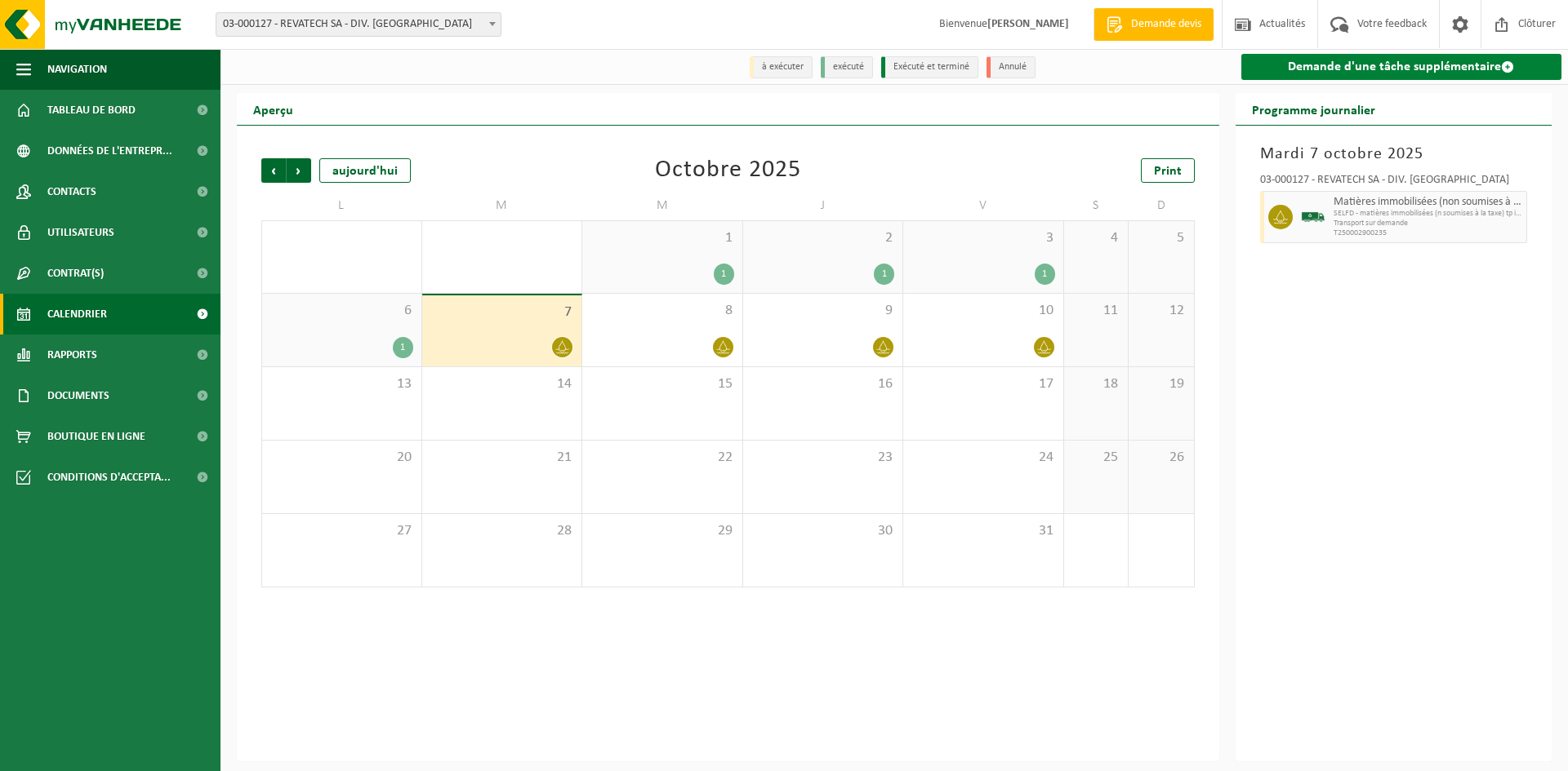
click at [1425, 67] on link "Demande d'une tâche supplémentaire" at bounding box center [1401, 67] width 321 height 26
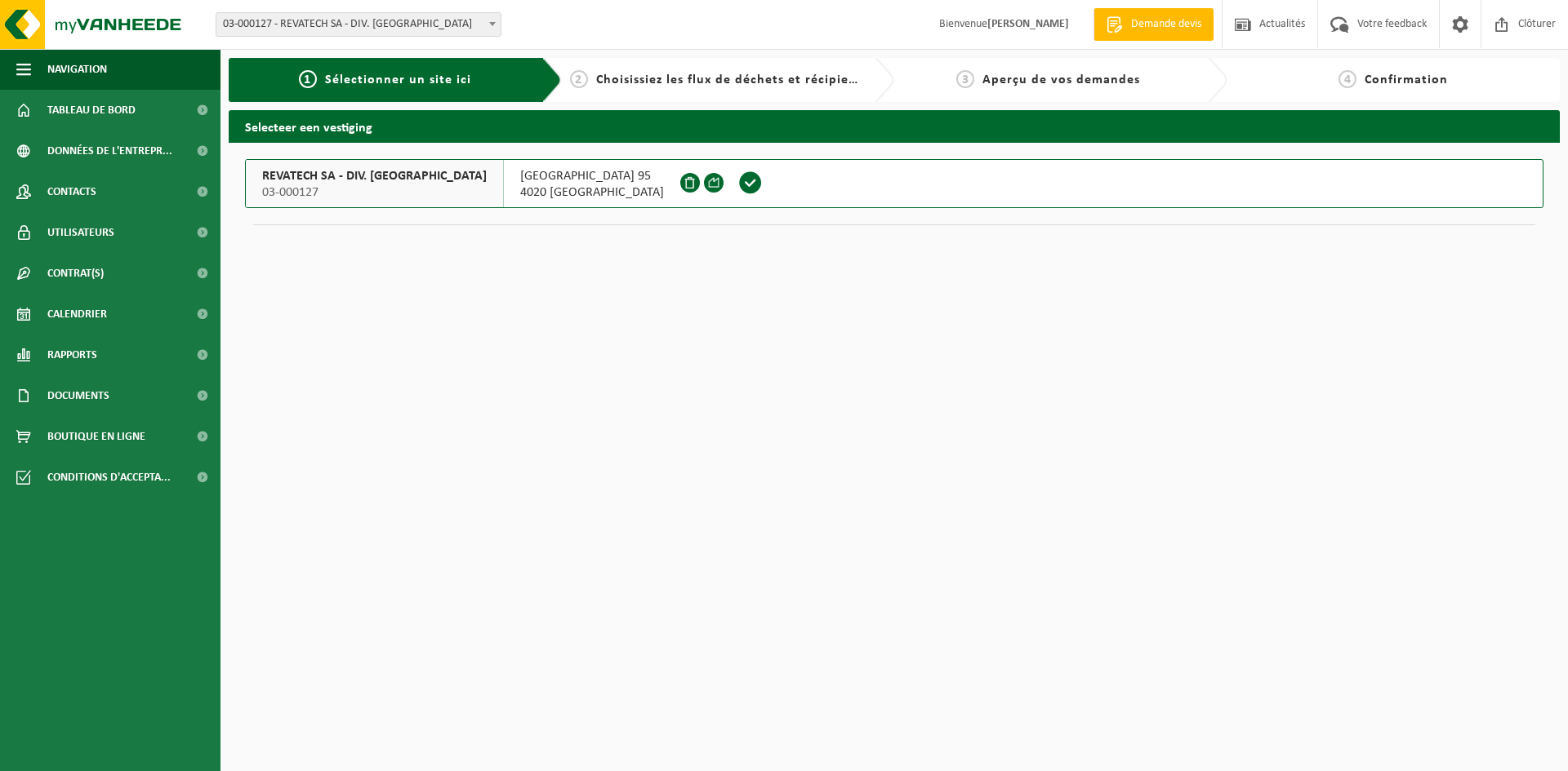
click at [738, 181] on span at bounding box center [750, 182] width 24 height 24
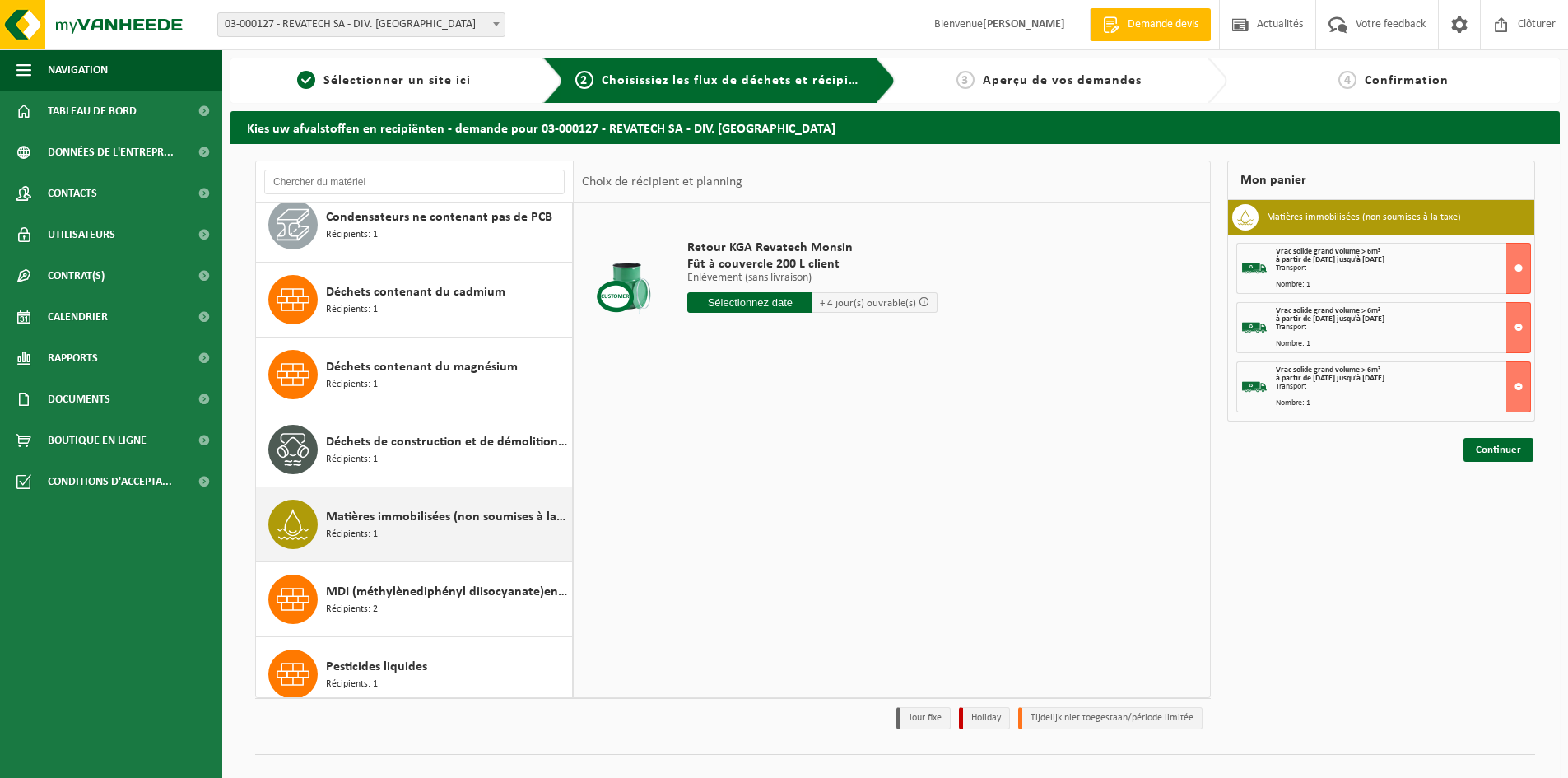
click at [437, 523] on span "Matières immobilisées (non soumises à la taxe)" at bounding box center [447, 517] width 242 height 20
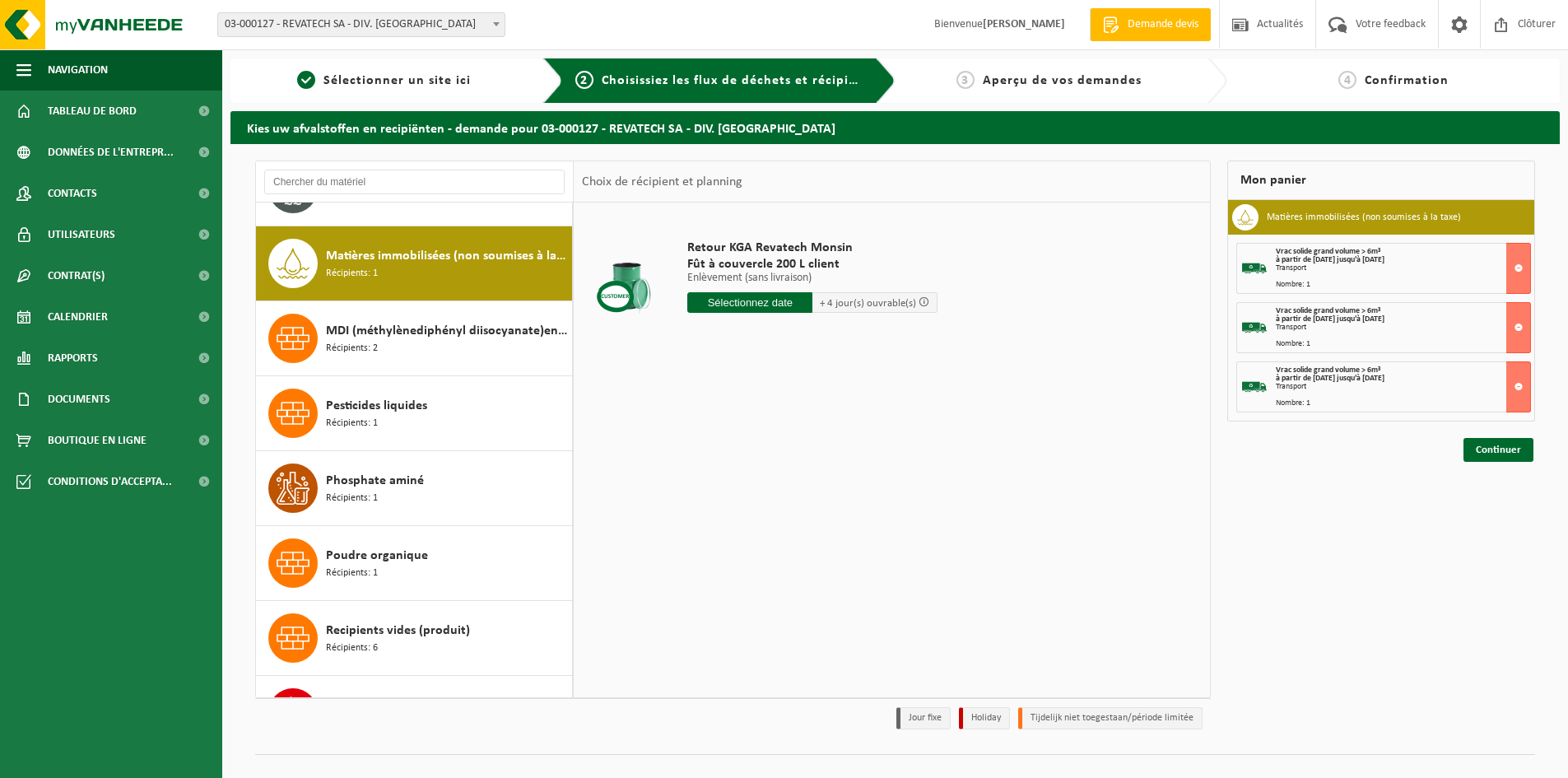
scroll to position [450, 0]
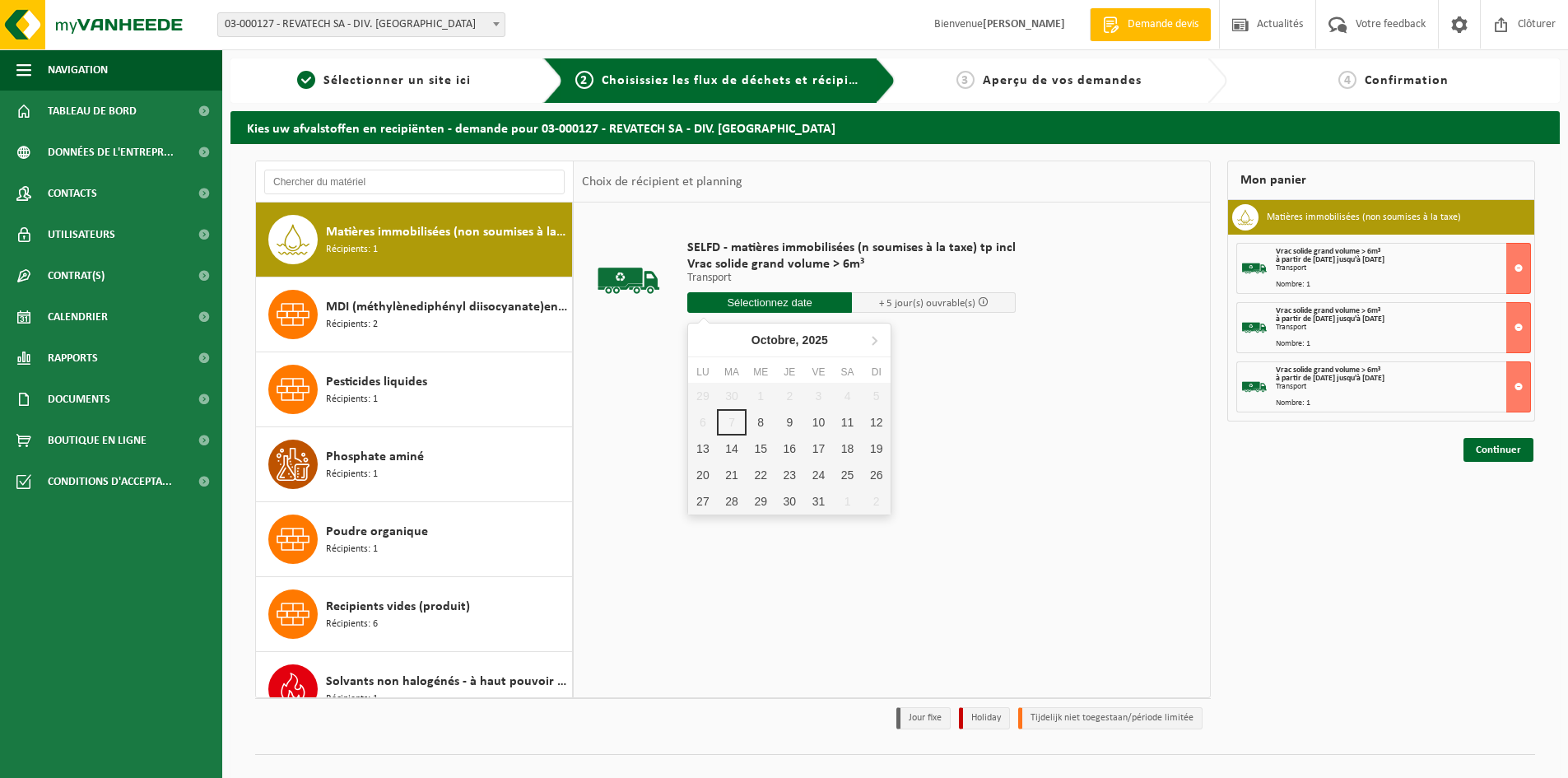
click at [824, 301] on input "text" at bounding box center [770, 303] width 165 height 20
click at [790, 449] on div "16" at bounding box center [790, 448] width 29 height 26
type input "à partir de 2025-10-16"
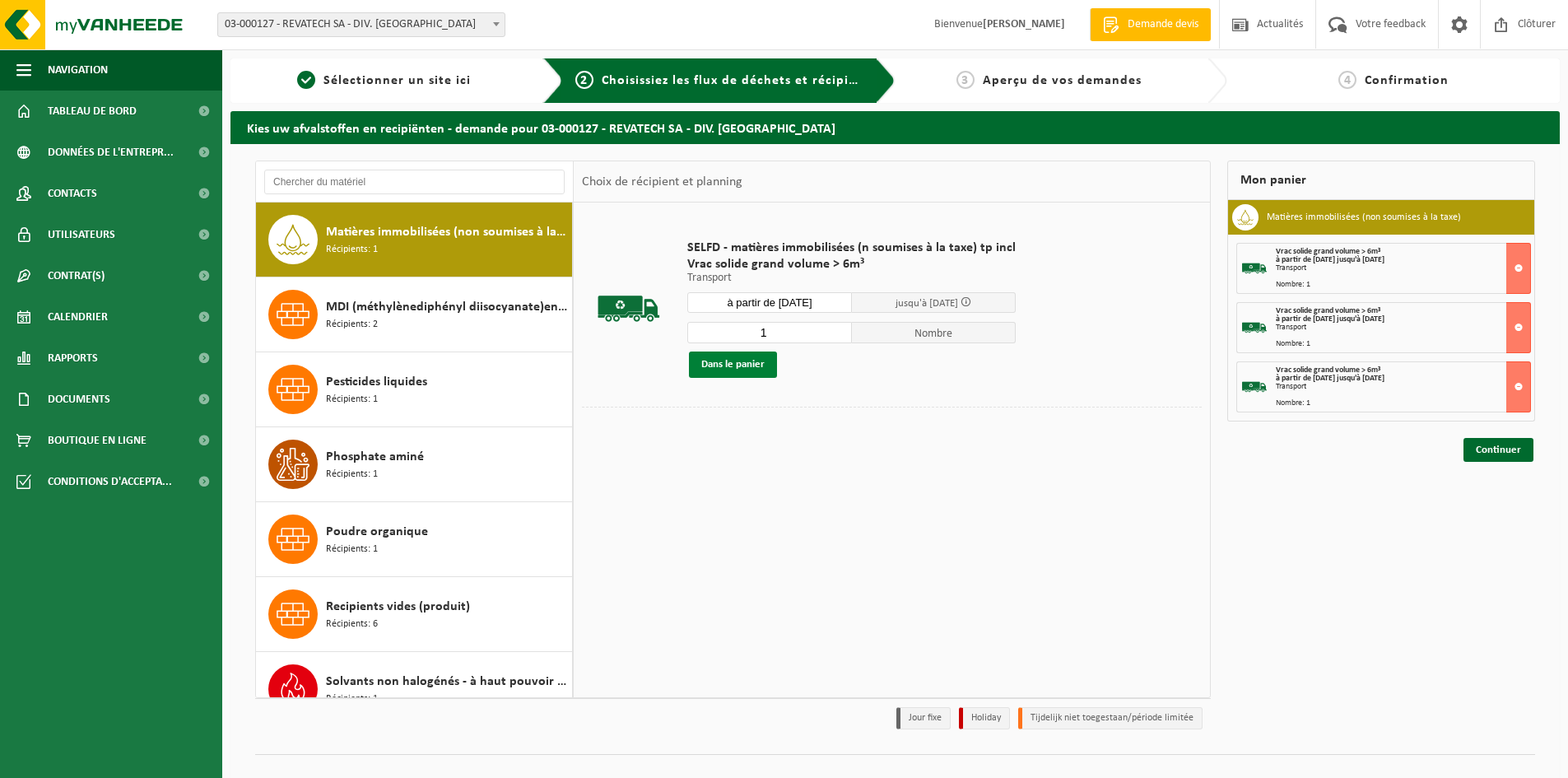
click at [756, 361] on button "Dans le panier" at bounding box center [733, 365] width 88 height 26
click at [1496, 509] on link "Continuer" at bounding box center [1498, 509] width 70 height 24
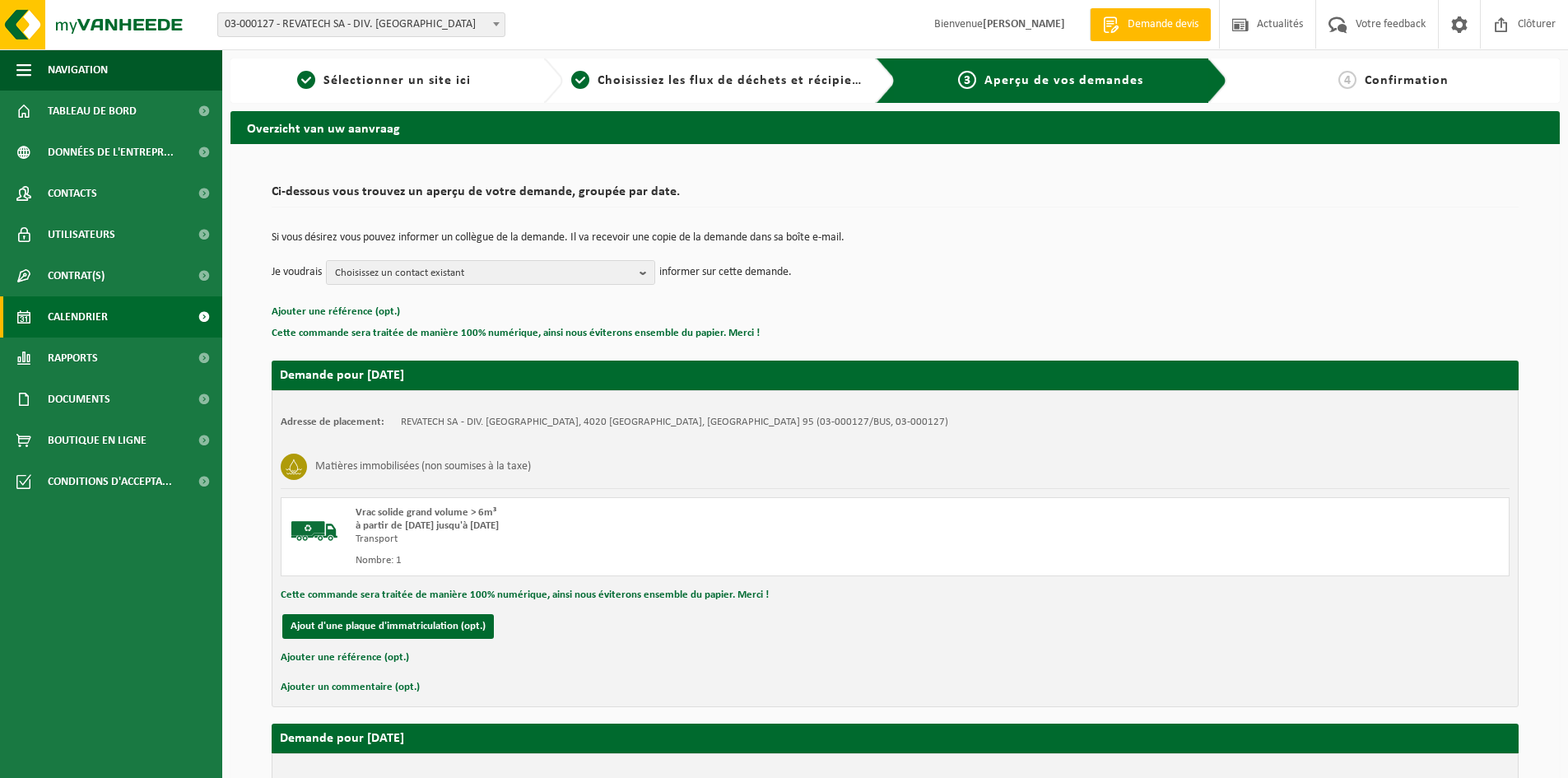
click at [107, 316] on span "Calendrier" at bounding box center [77, 317] width 60 height 41
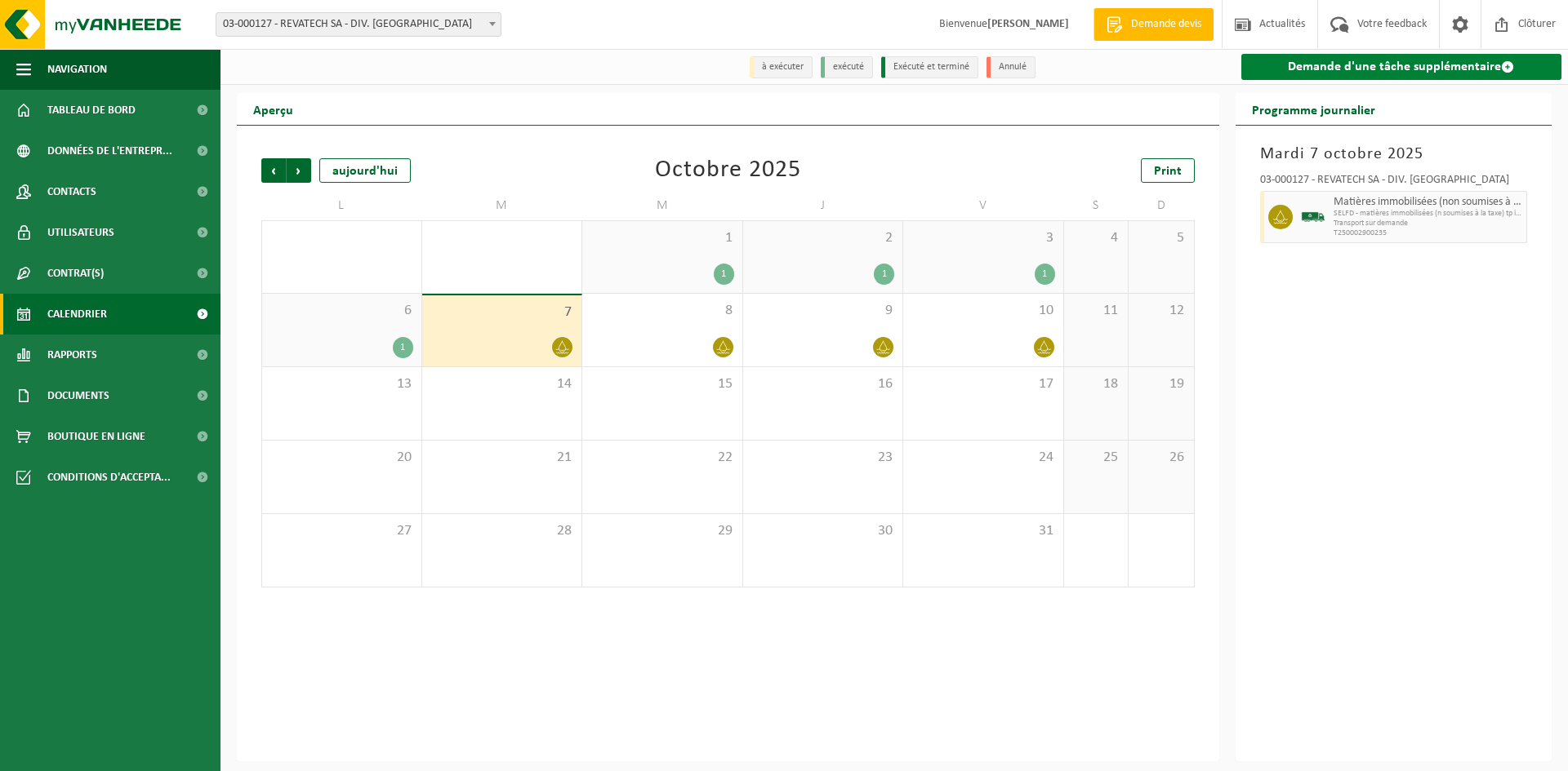
click at [1345, 69] on link "Demande d'une tâche supplémentaire" at bounding box center [1401, 67] width 321 height 26
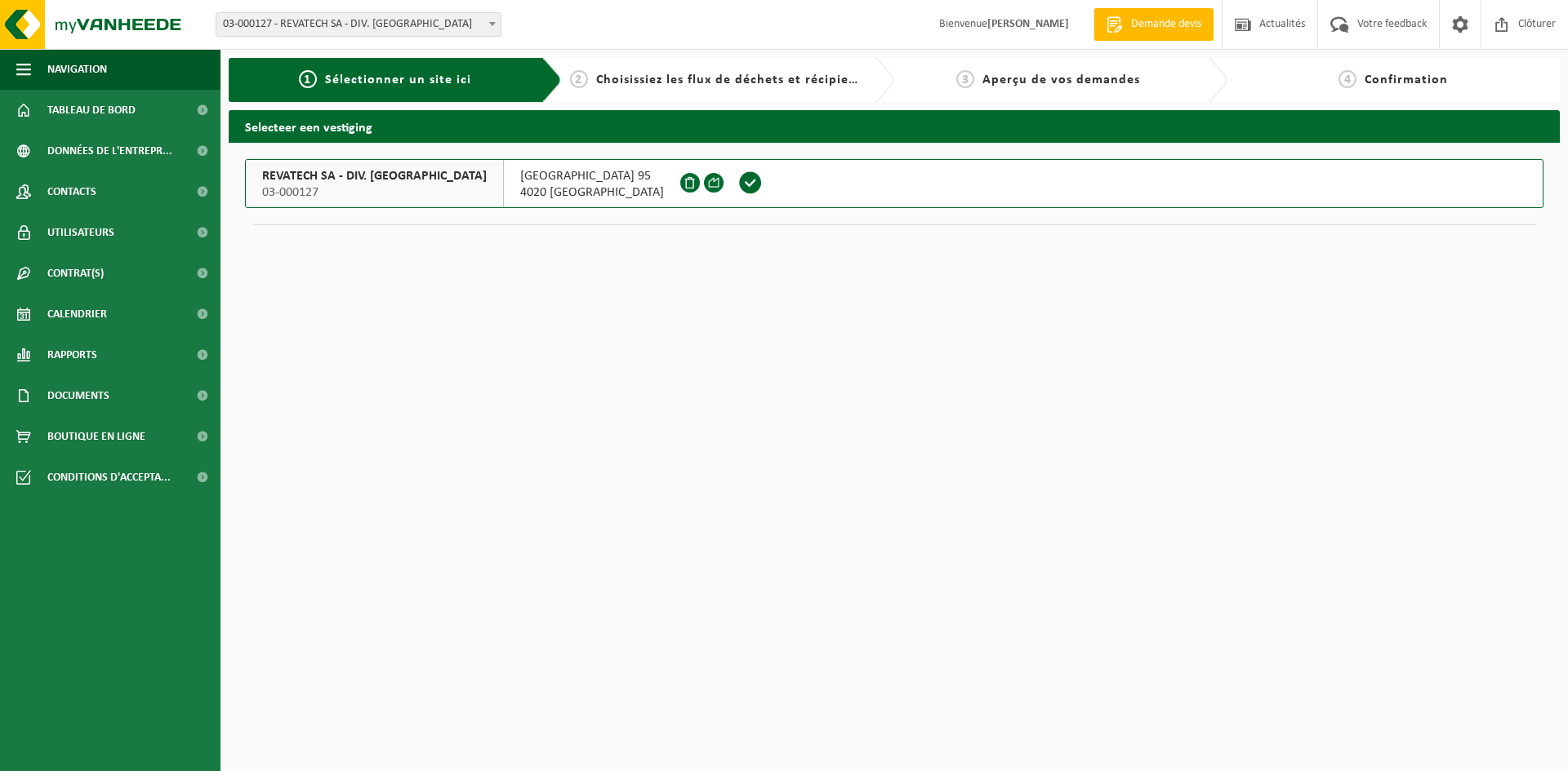
click at [738, 183] on span at bounding box center [750, 182] width 24 height 24
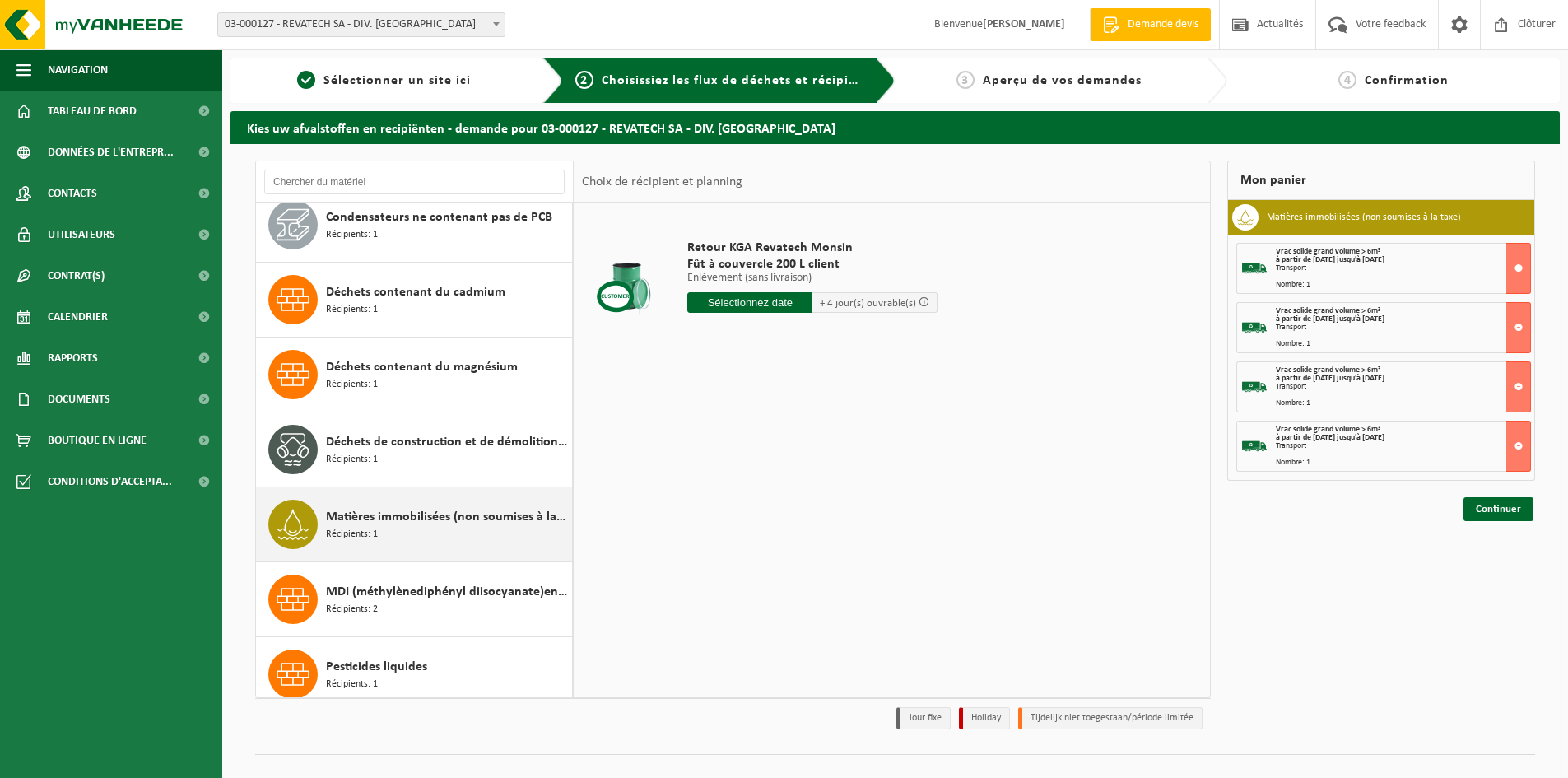
click at [528, 527] on div "Matières immobilisées (non soumises à la taxe) Récipients: 1" at bounding box center [447, 525] width 242 height 49
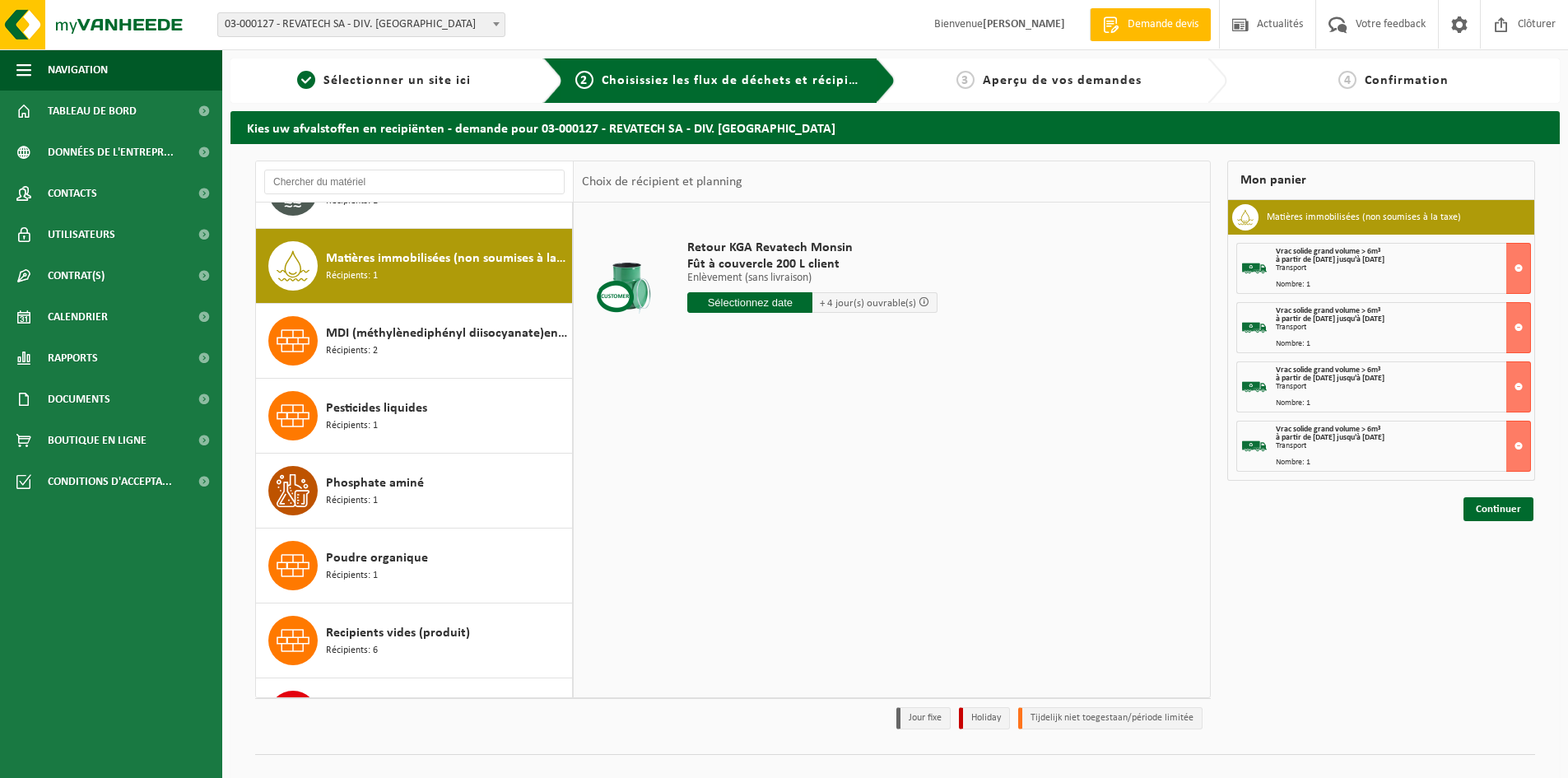
scroll to position [450, 0]
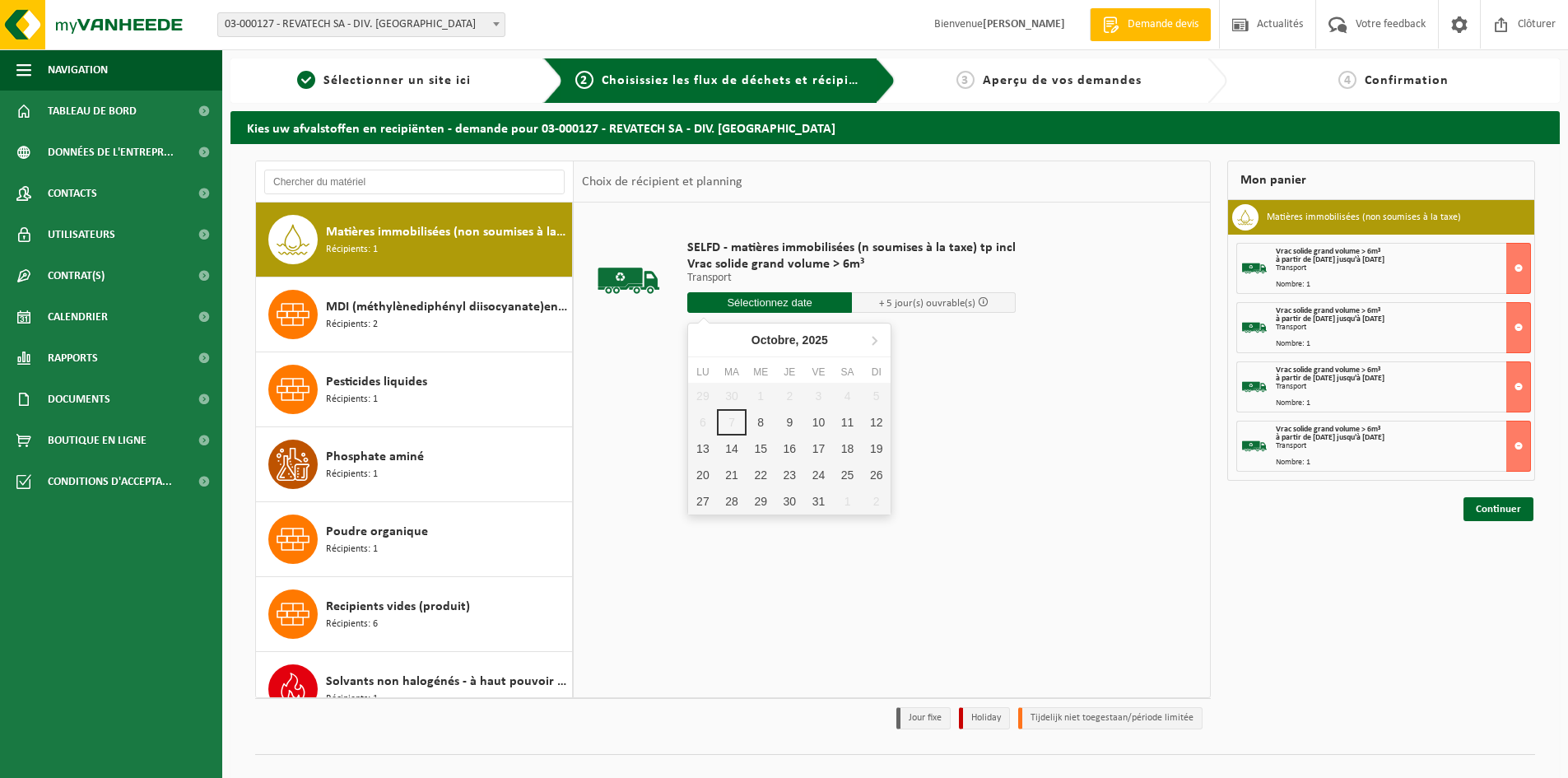
click at [790, 304] on input "text" at bounding box center [770, 303] width 165 height 20
click at [819, 445] on div "17" at bounding box center [818, 448] width 29 height 26
type input "à partir de [DATE]"
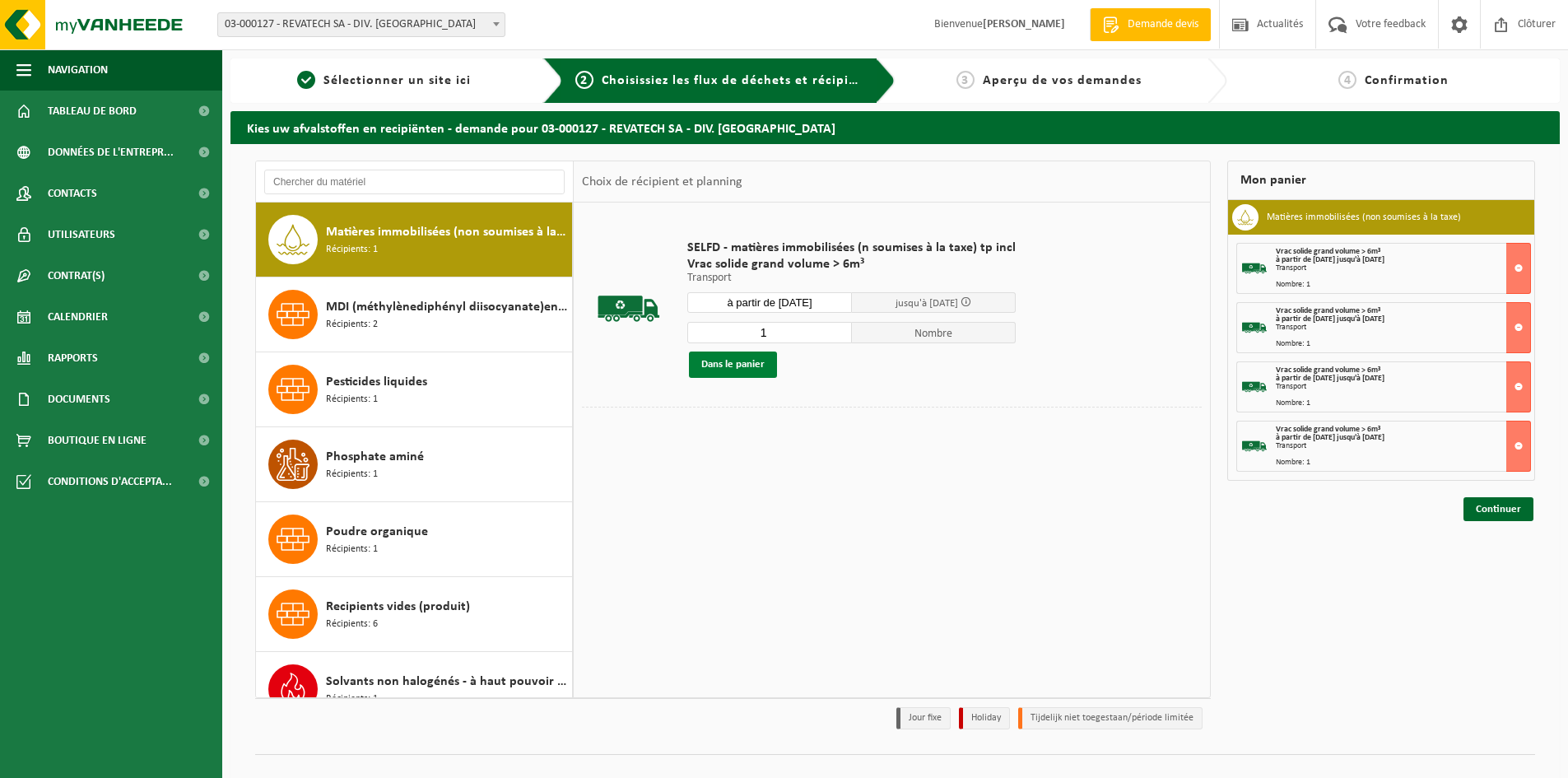
click at [727, 362] on button "Dans le panier" at bounding box center [733, 365] width 88 height 26
click at [1494, 568] on link "Continuer" at bounding box center [1498, 569] width 70 height 24
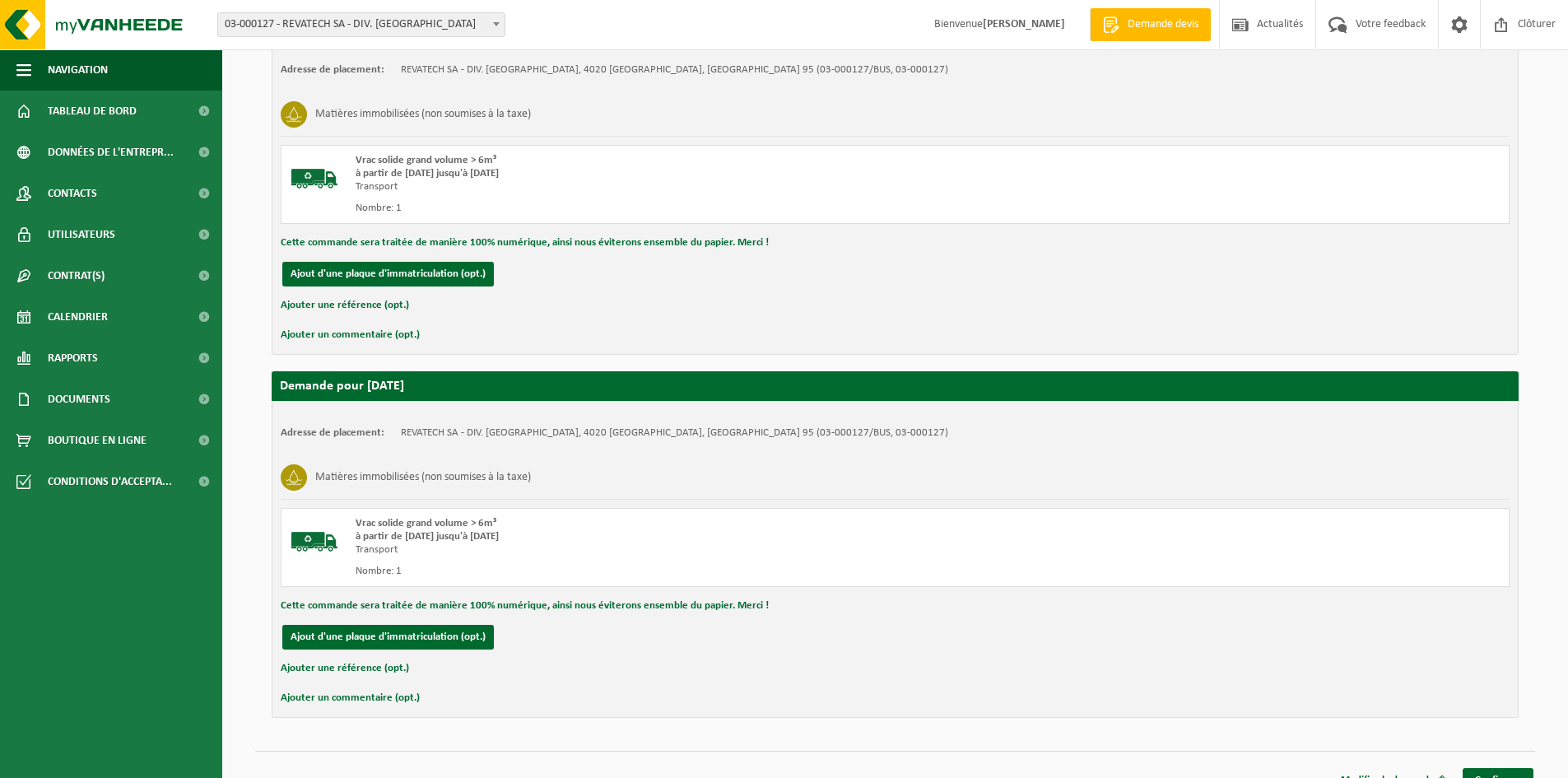
scroll to position [1465, 0]
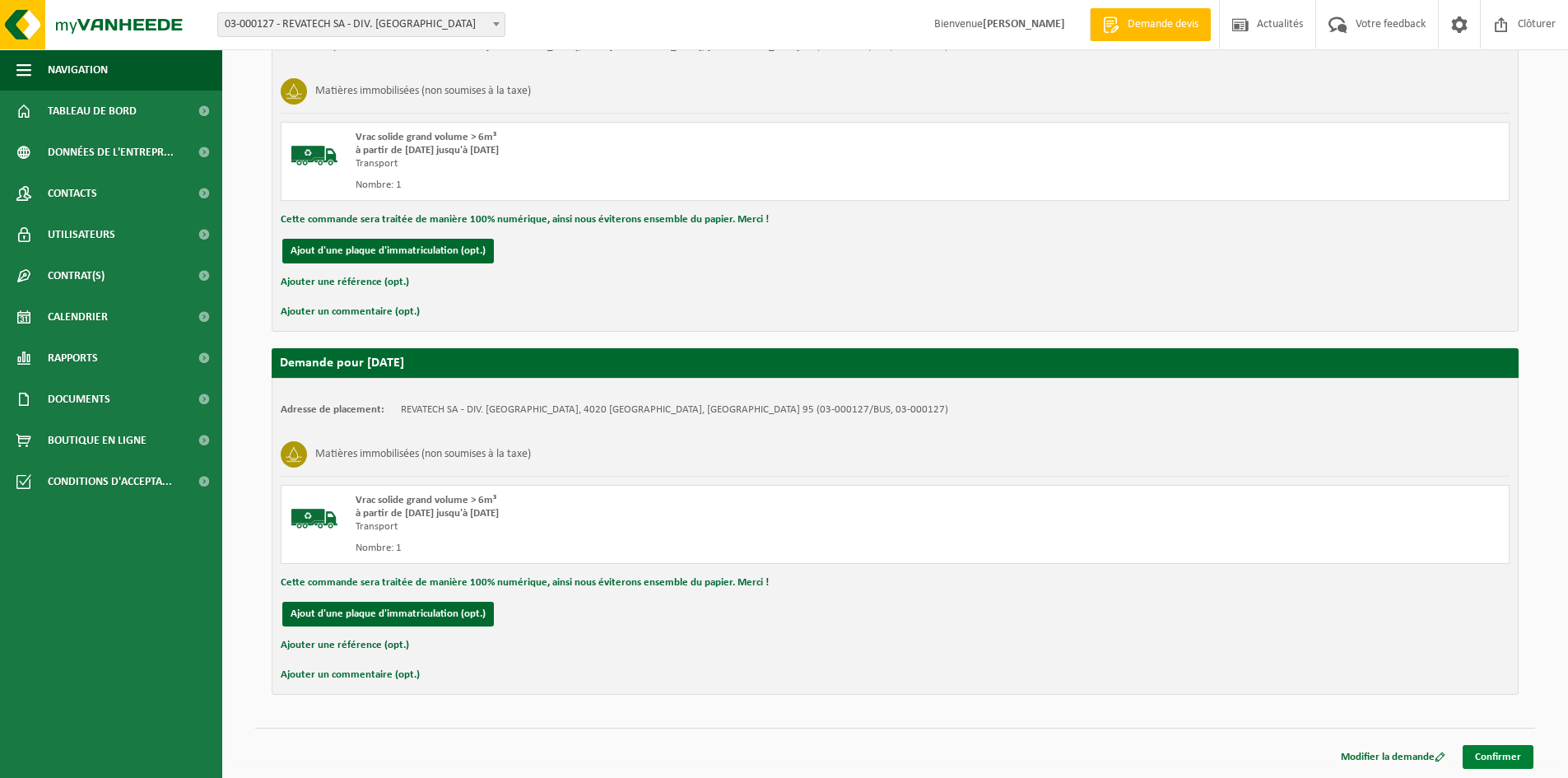
click at [1490, 759] on link "Confirmer" at bounding box center [1497, 758] width 71 height 24
click at [1494, 756] on link "Confirmer" at bounding box center [1497, 758] width 71 height 24
